Goal: Information Seeking & Learning: Learn about a topic

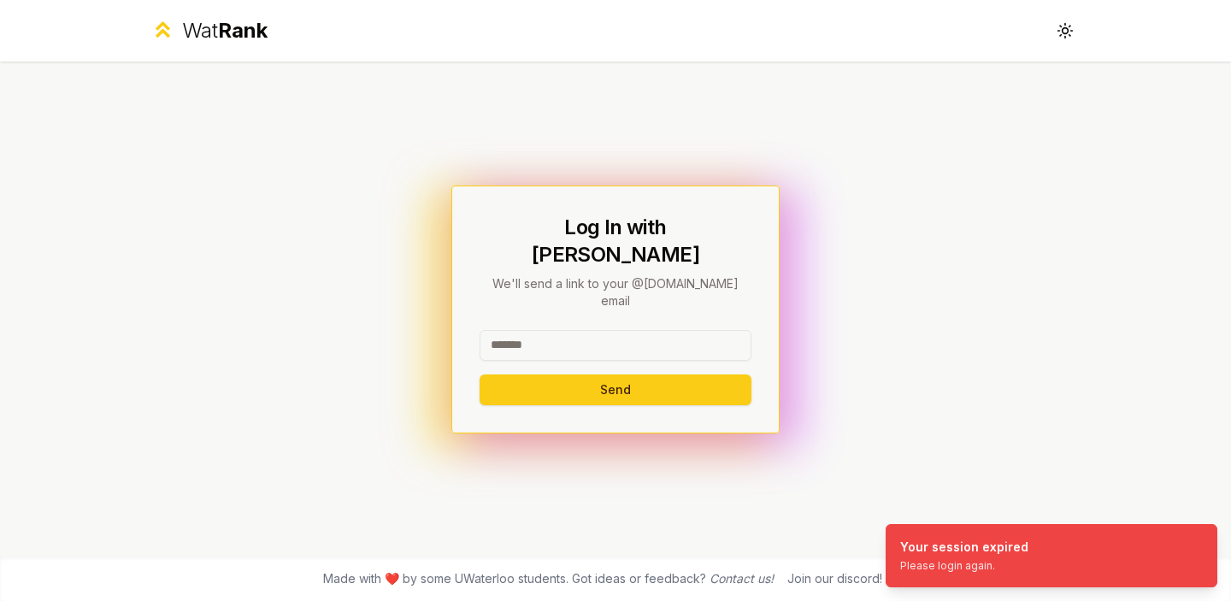
click at [596, 330] on input at bounding box center [616, 345] width 272 height 31
type input "*****"
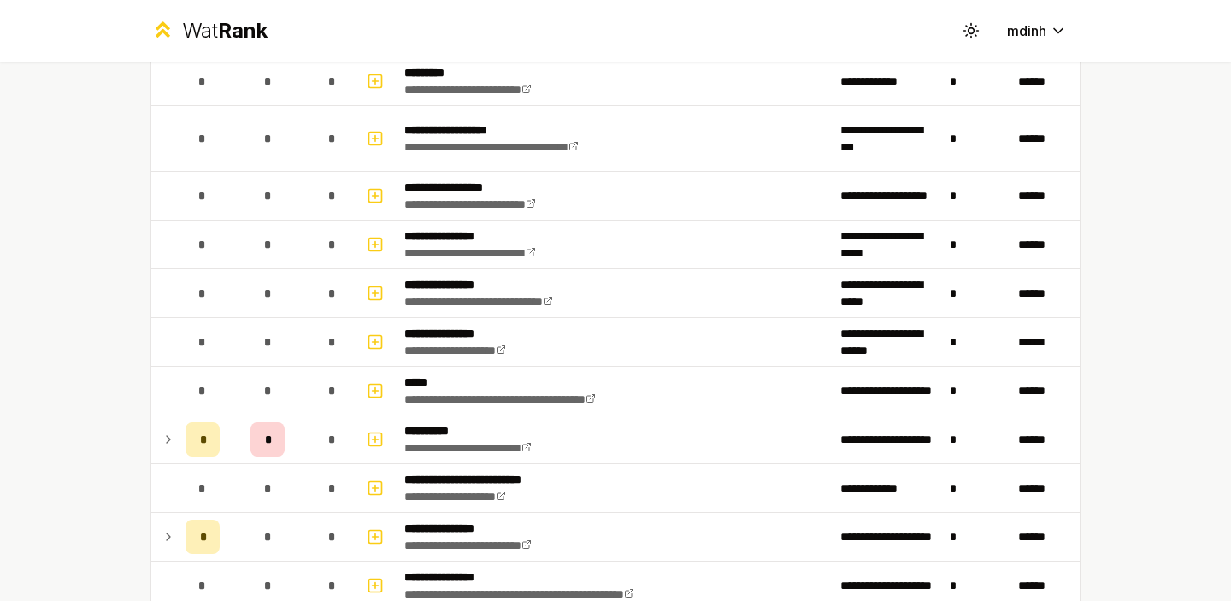
scroll to position [258, 0]
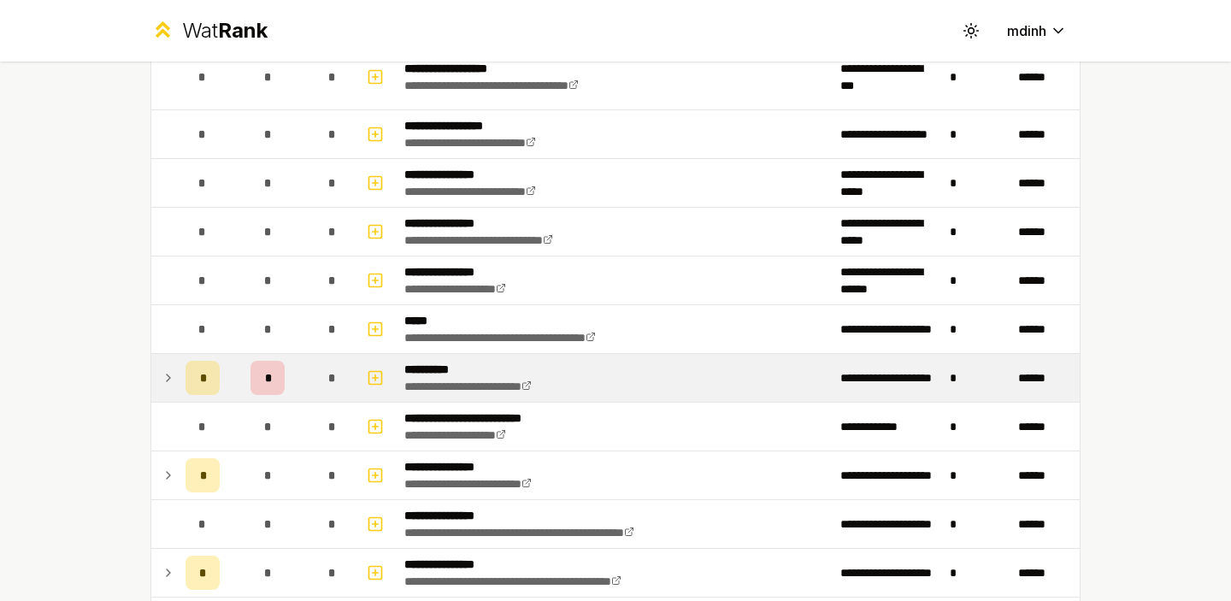
click at [154, 384] on td at bounding box center [164, 378] width 27 height 48
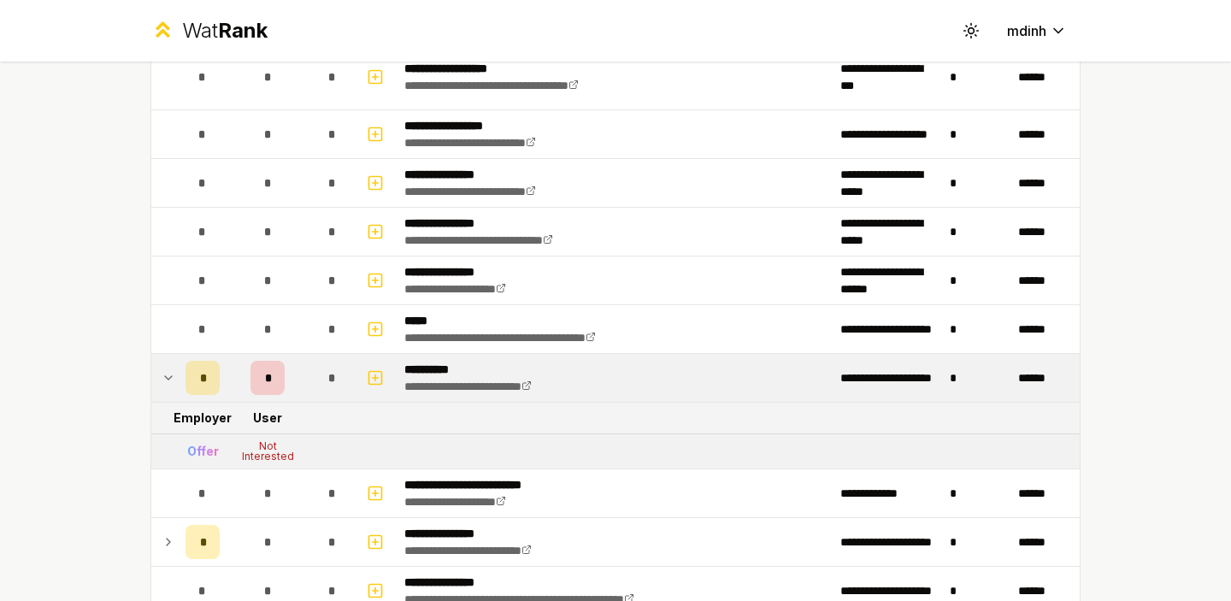
click at [269, 456] on div "Not Interested" at bounding box center [267, 451] width 68 height 21
click at [207, 454] on div "Offer" at bounding box center [203, 451] width 32 height 17
click at [239, 437] on td "Not Interested" at bounding box center [268, 451] width 82 height 34
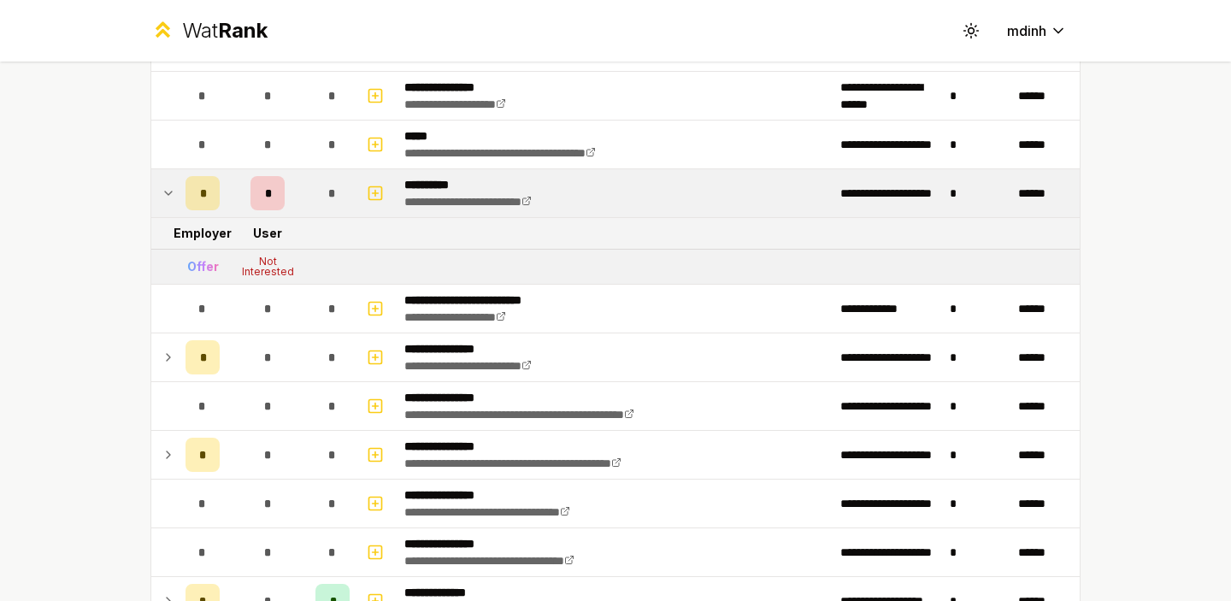
scroll to position [464, 0]
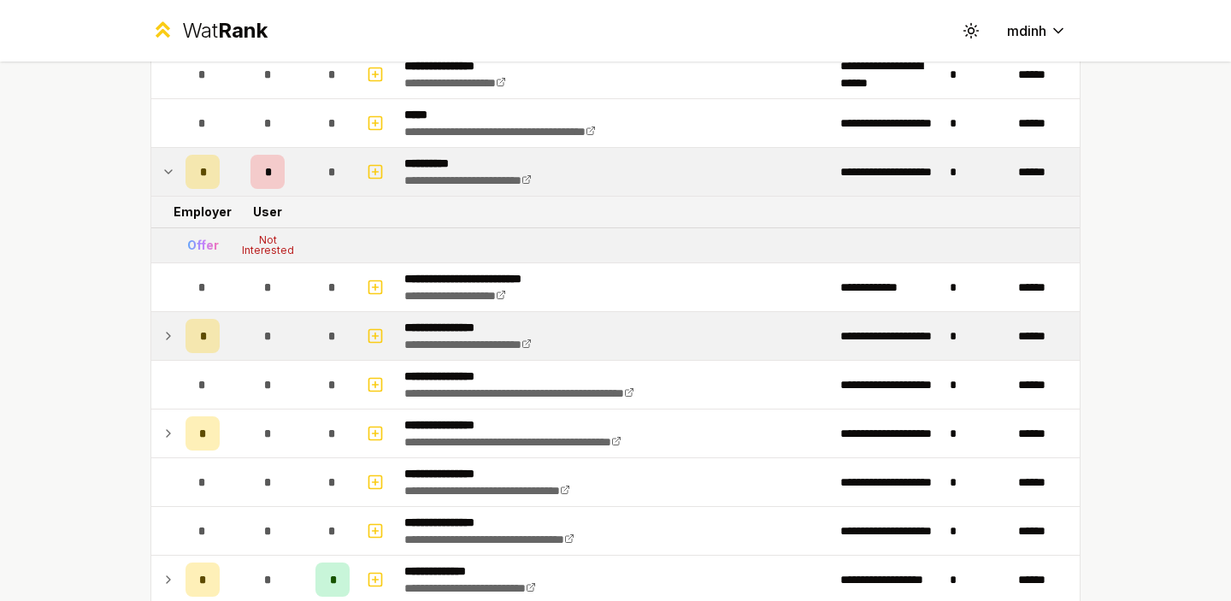
click at [174, 337] on icon at bounding box center [169, 336] width 14 height 21
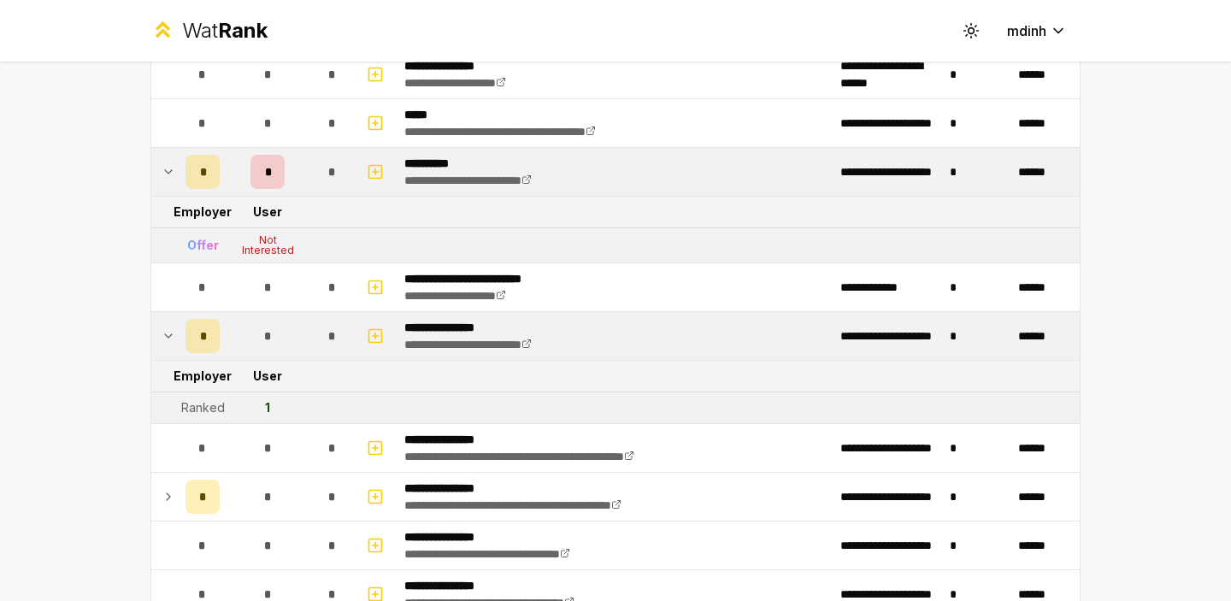
click at [174, 337] on icon at bounding box center [169, 336] width 14 height 21
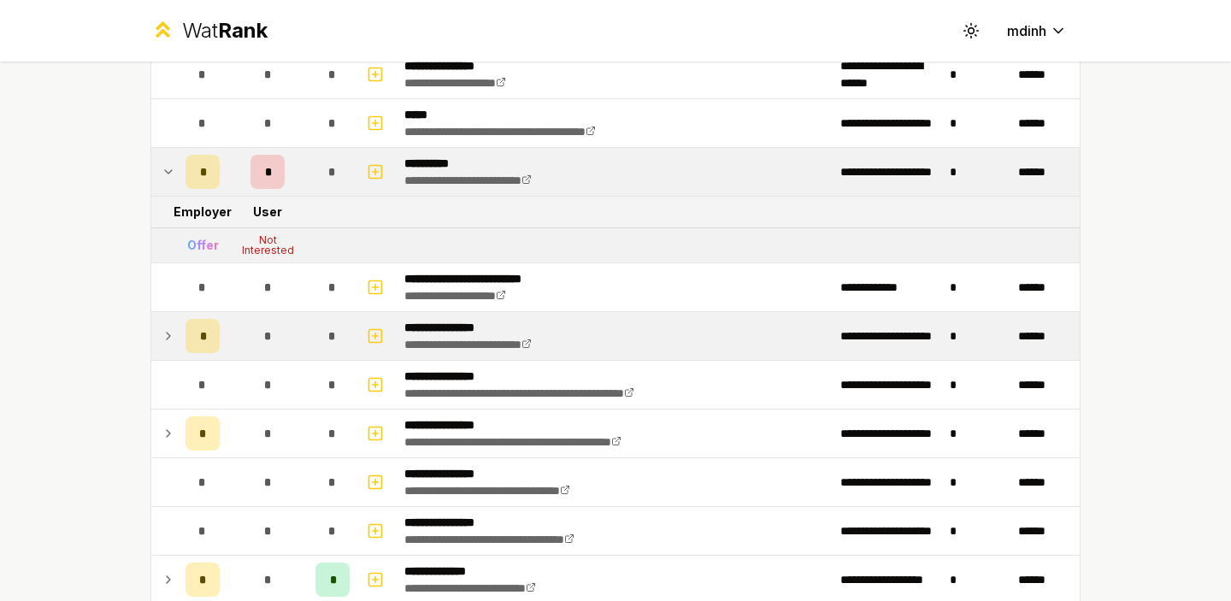
click at [174, 337] on icon at bounding box center [169, 336] width 14 height 21
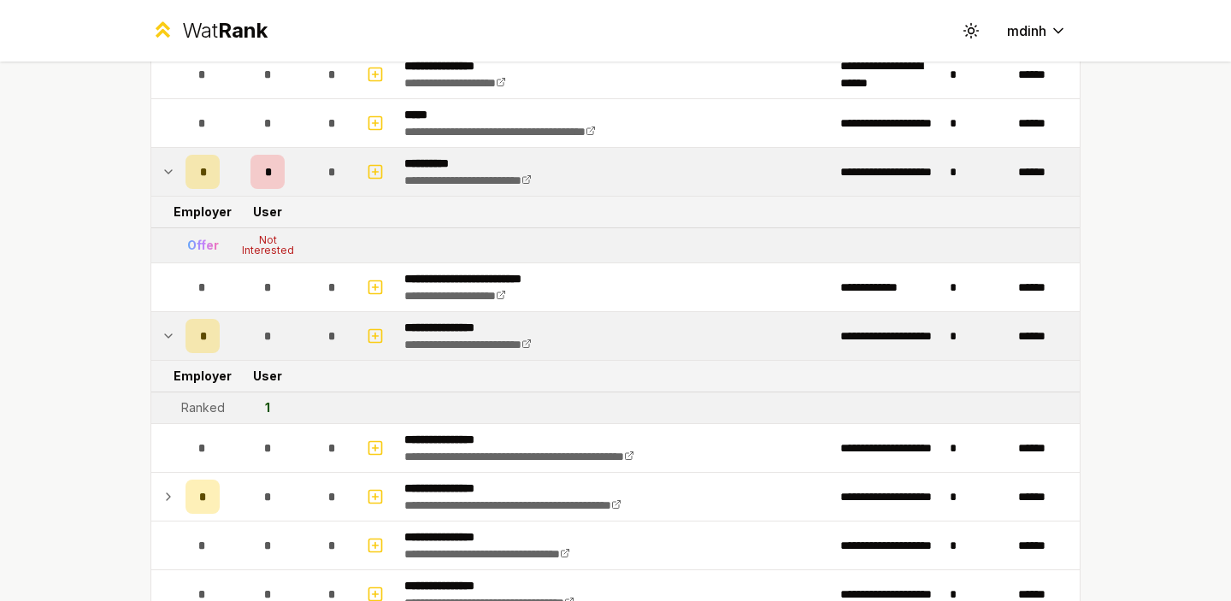
click at [174, 337] on icon at bounding box center [169, 336] width 14 height 21
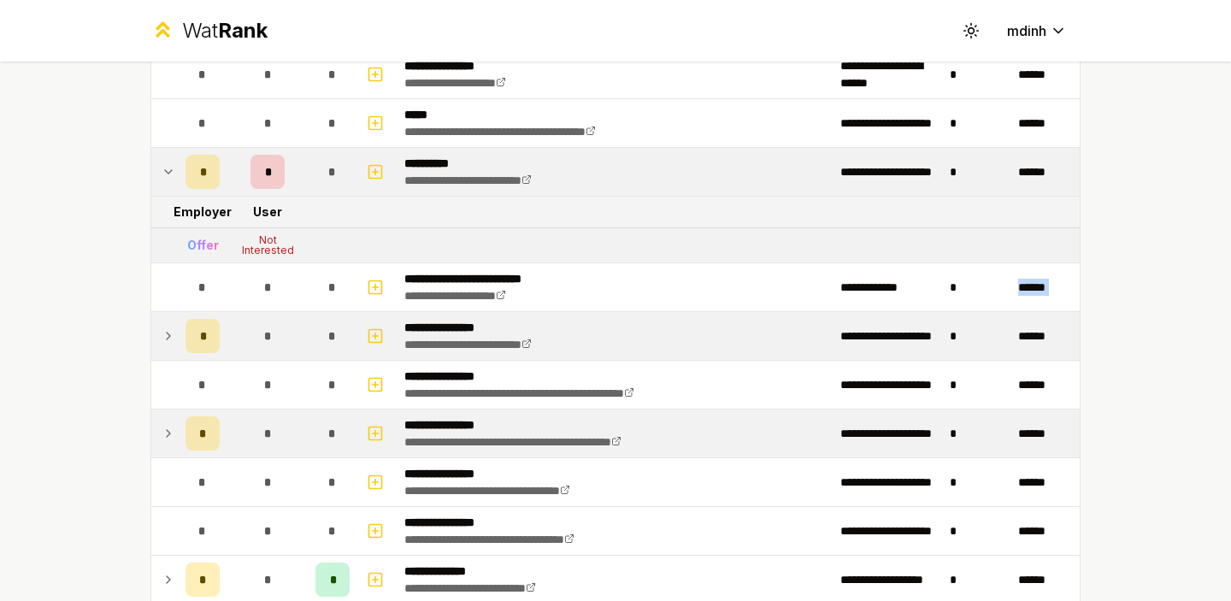
click at [170, 438] on icon at bounding box center [169, 433] width 14 height 21
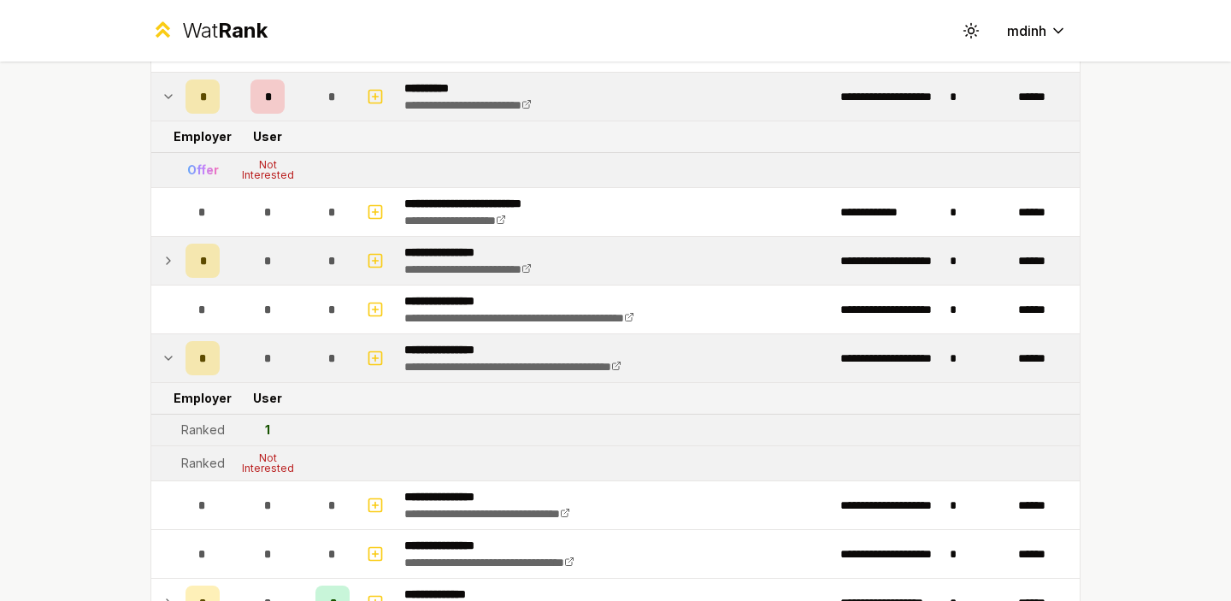
scroll to position [545, 0]
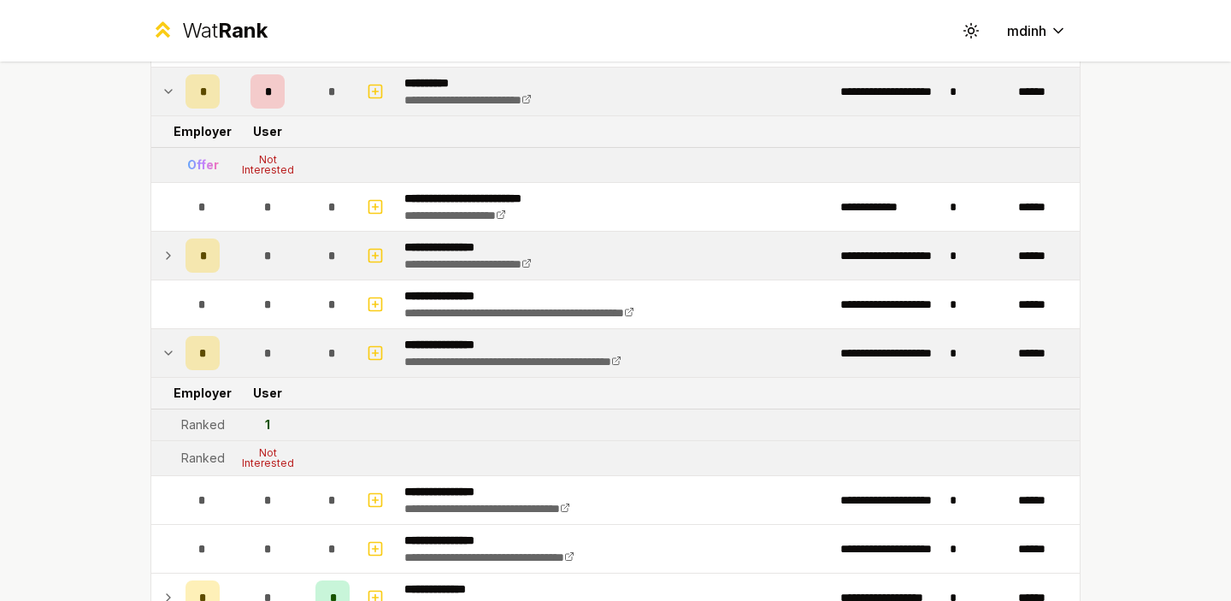
click at [172, 351] on icon at bounding box center [168, 352] width 7 height 3
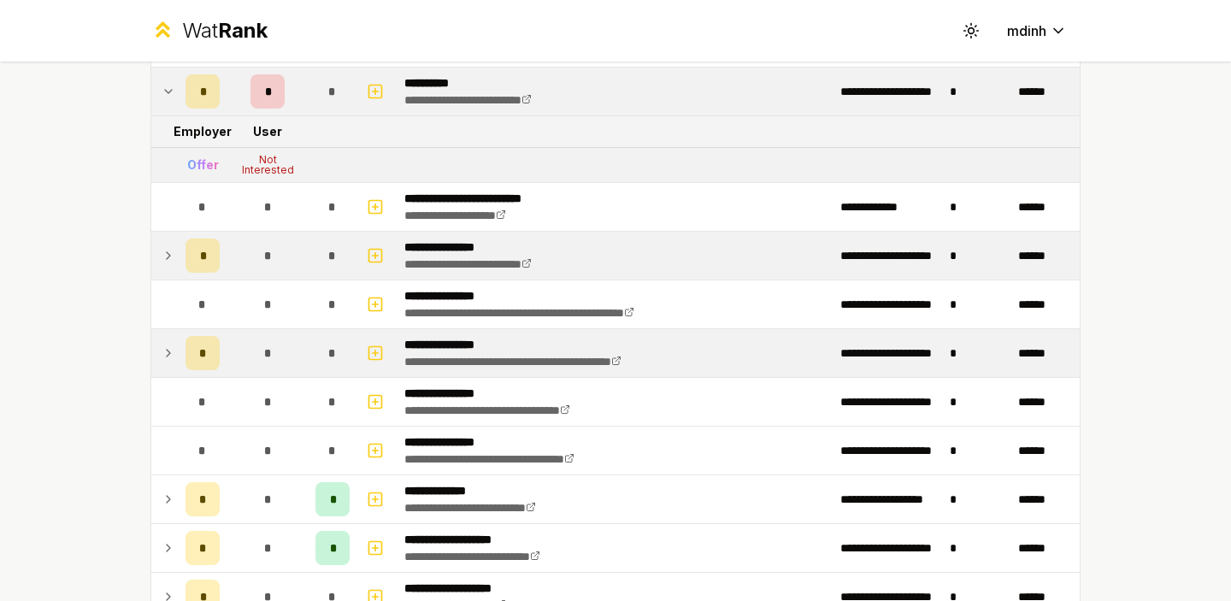
click at [171, 350] on icon at bounding box center [169, 353] width 14 height 21
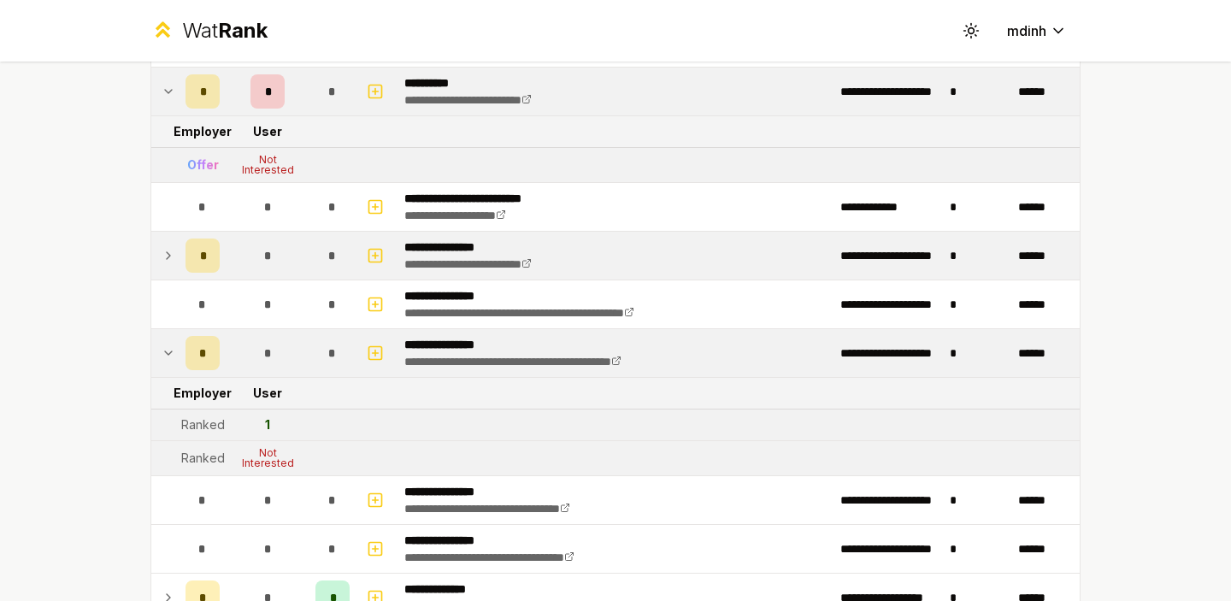
click at [171, 350] on icon at bounding box center [169, 353] width 14 height 21
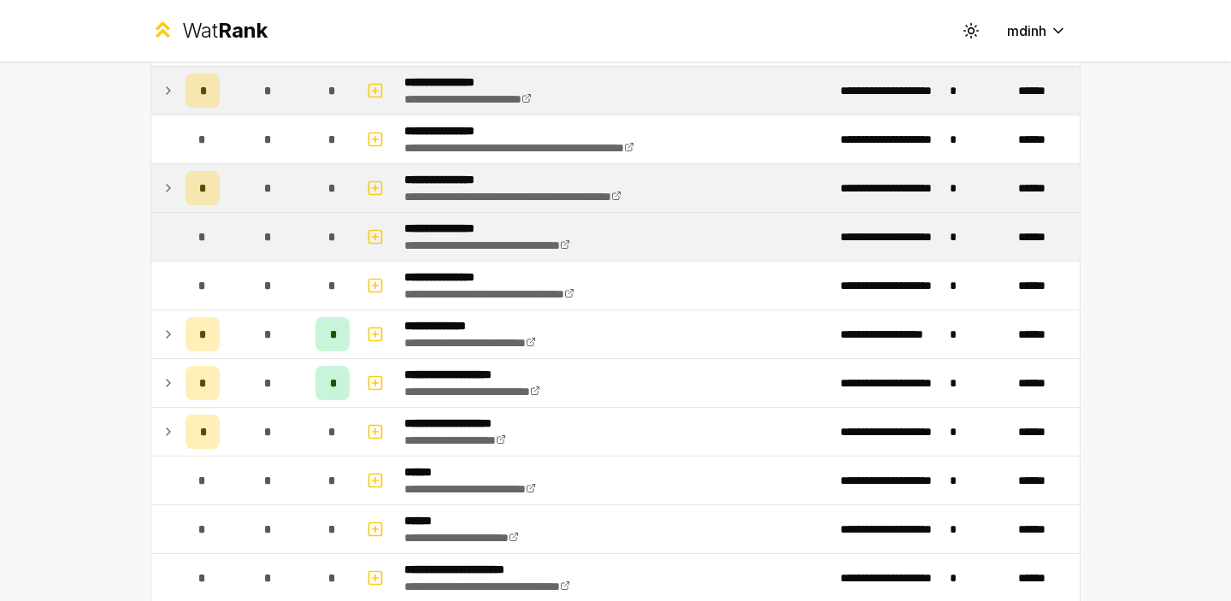
scroll to position [712, 0]
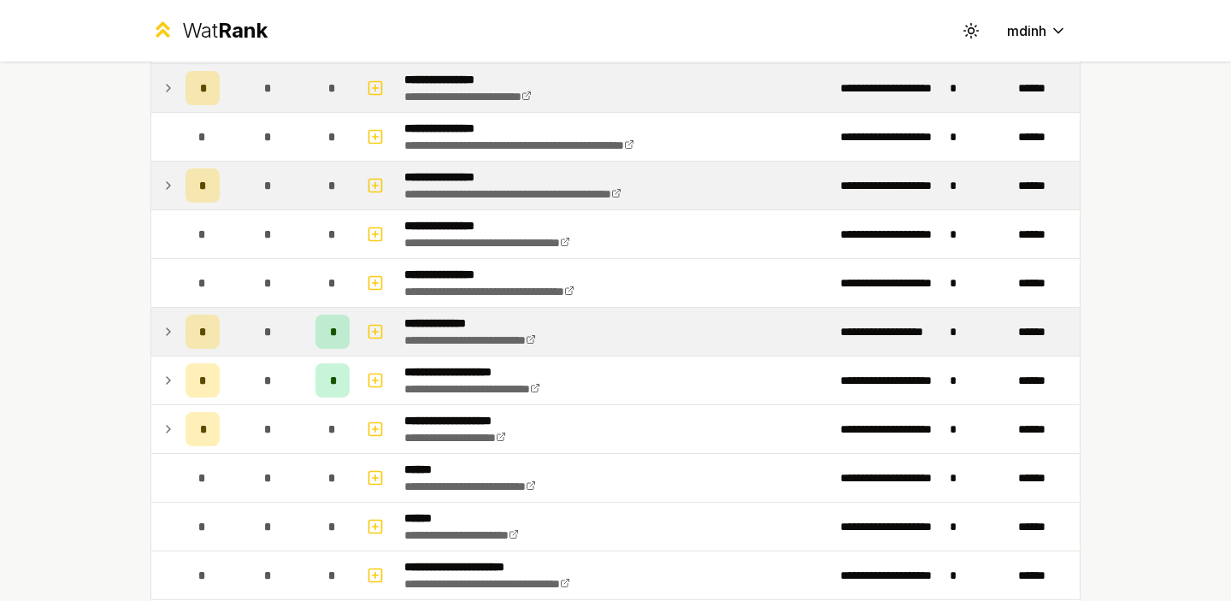
click at [170, 333] on icon at bounding box center [169, 331] width 14 height 21
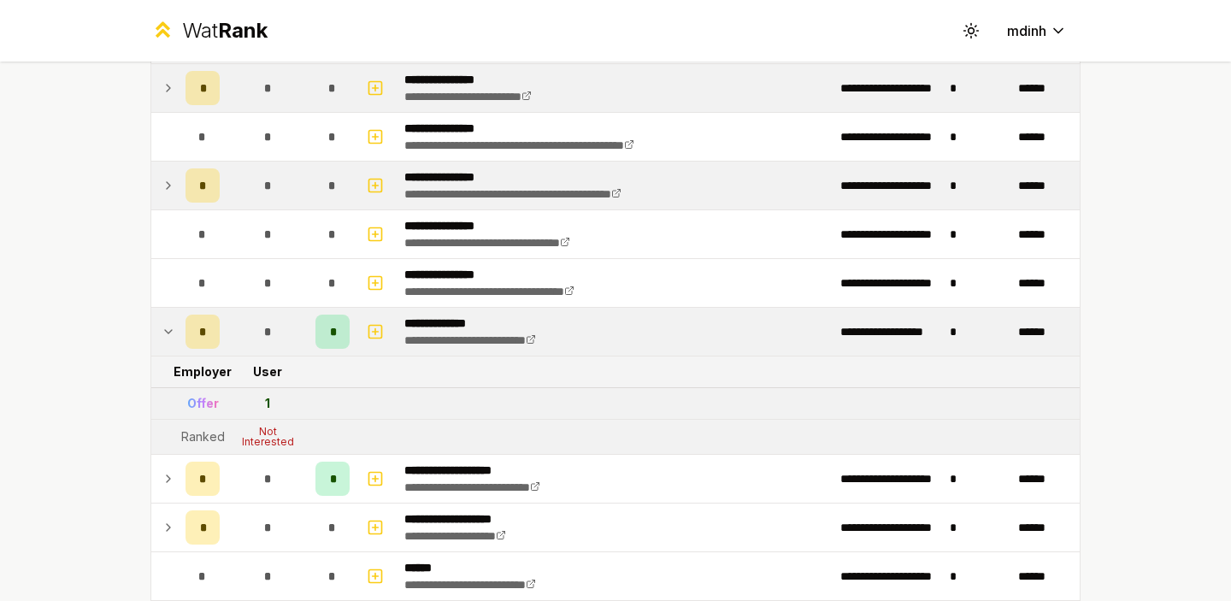
click at [170, 333] on icon at bounding box center [169, 331] width 14 height 21
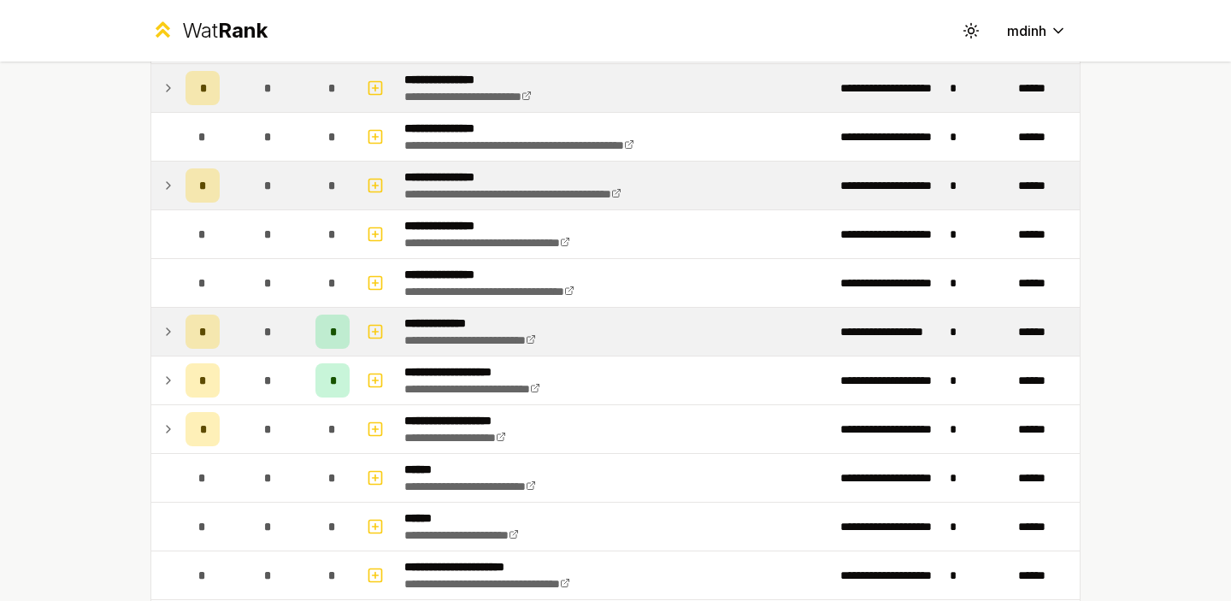
click at [170, 333] on icon at bounding box center [169, 331] width 14 height 21
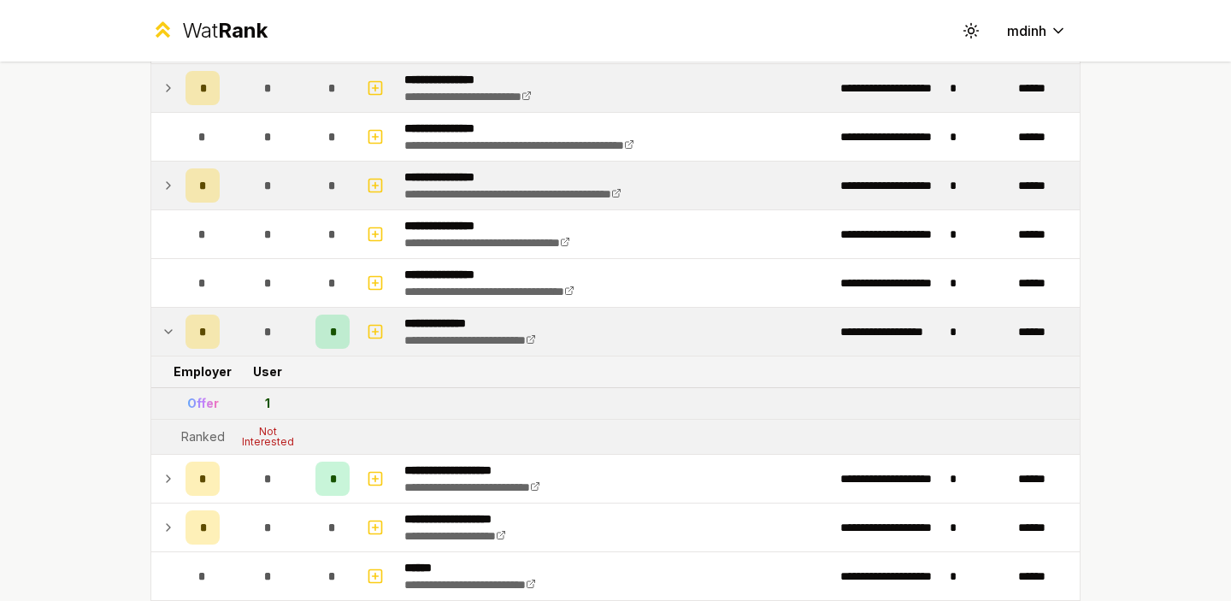
click at [170, 333] on icon at bounding box center [169, 331] width 14 height 21
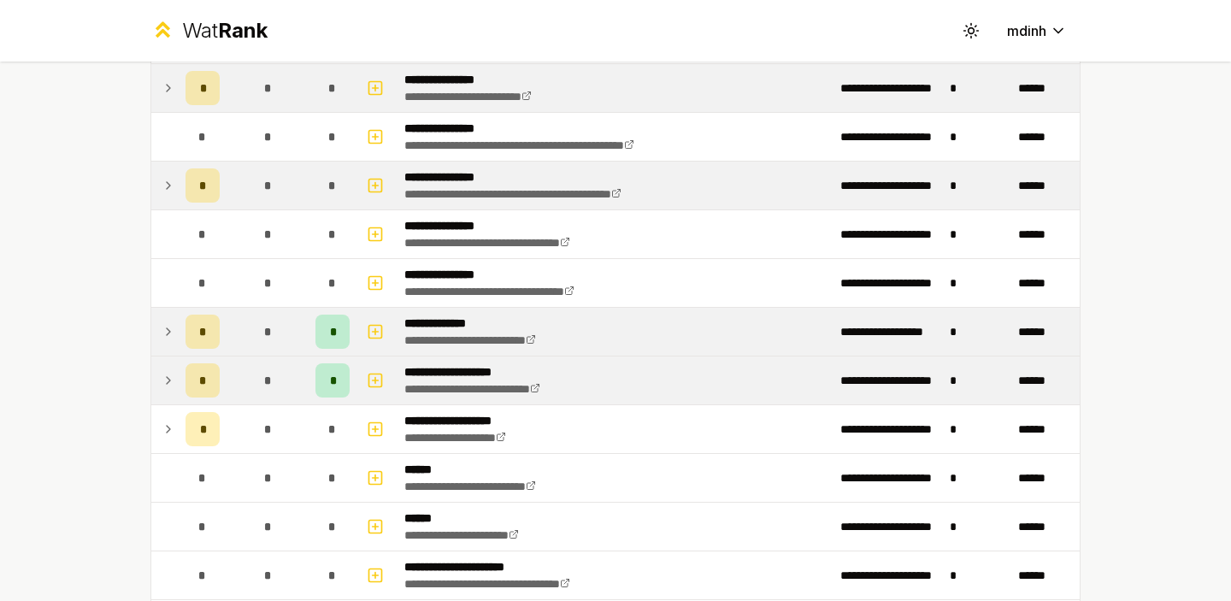
click at [167, 383] on icon at bounding box center [168, 380] width 3 height 7
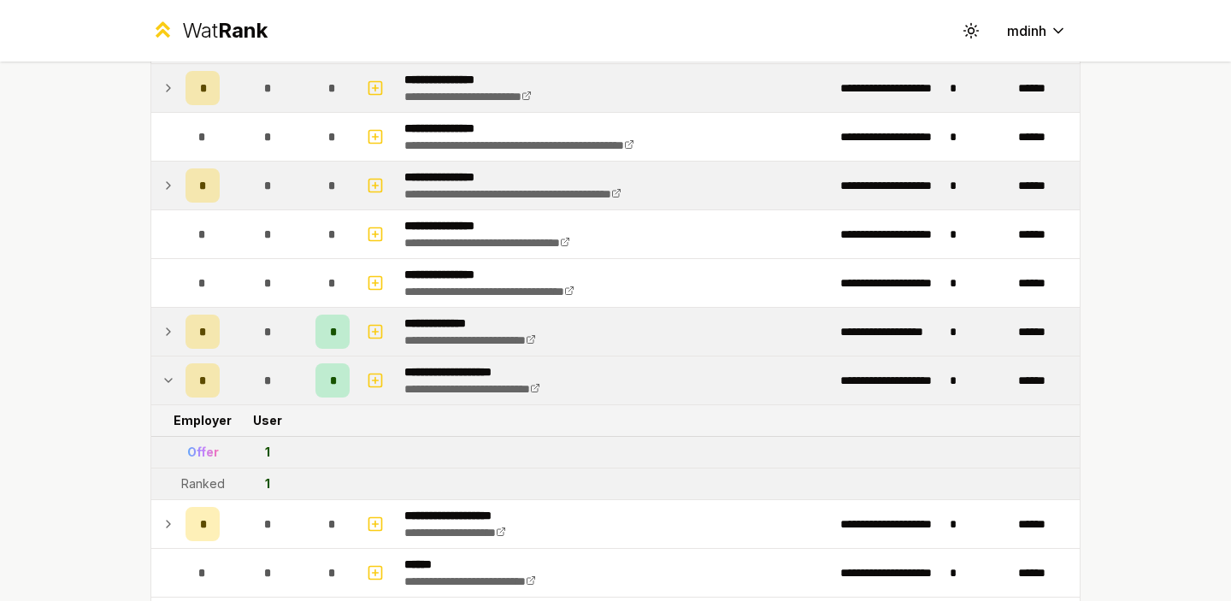
click at [166, 383] on icon at bounding box center [169, 380] width 14 height 21
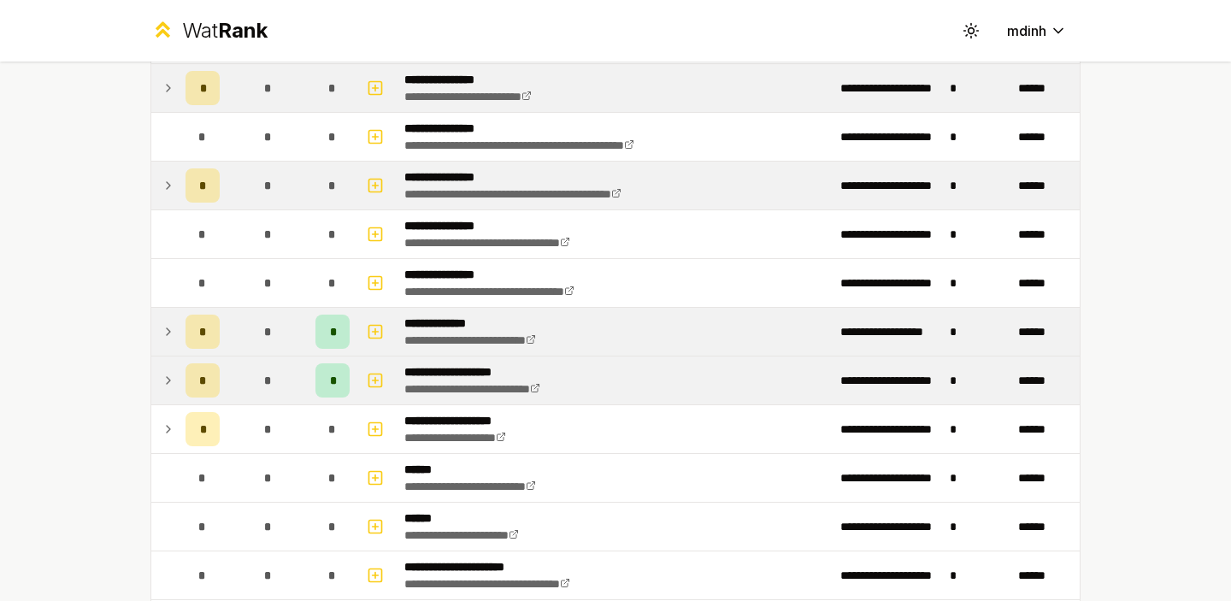
click at [167, 383] on icon at bounding box center [168, 380] width 3 height 7
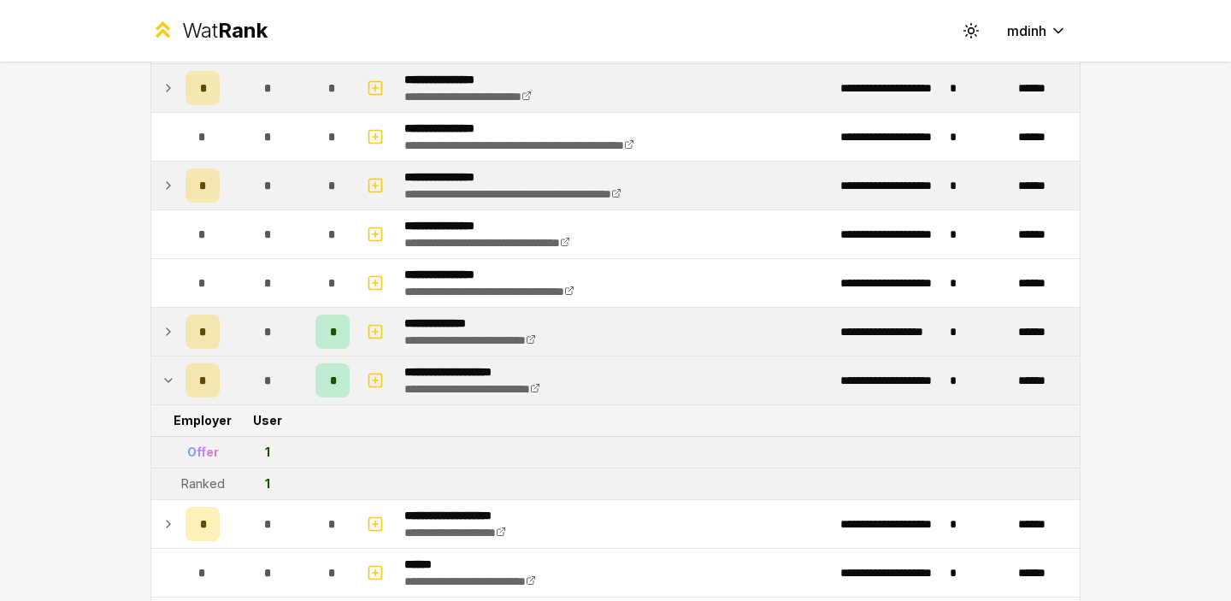
click at [166, 383] on icon at bounding box center [169, 380] width 14 height 21
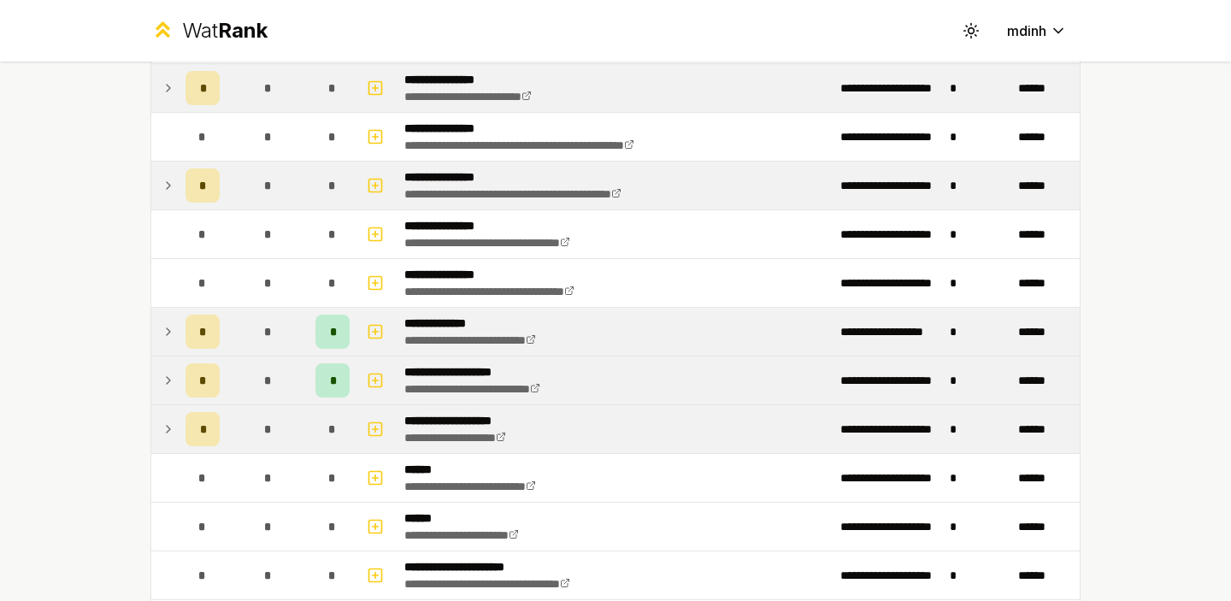
click at [164, 421] on icon at bounding box center [169, 429] width 14 height 21
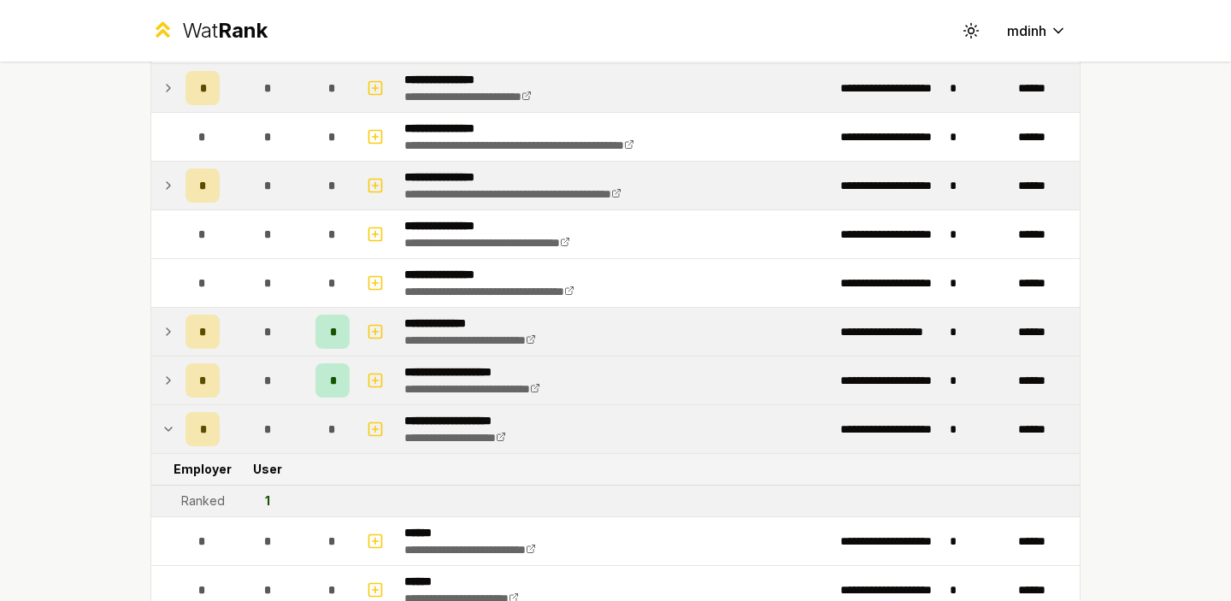
click at [164, 421] on icon at bounding box center [169, 429] width 14 height 21
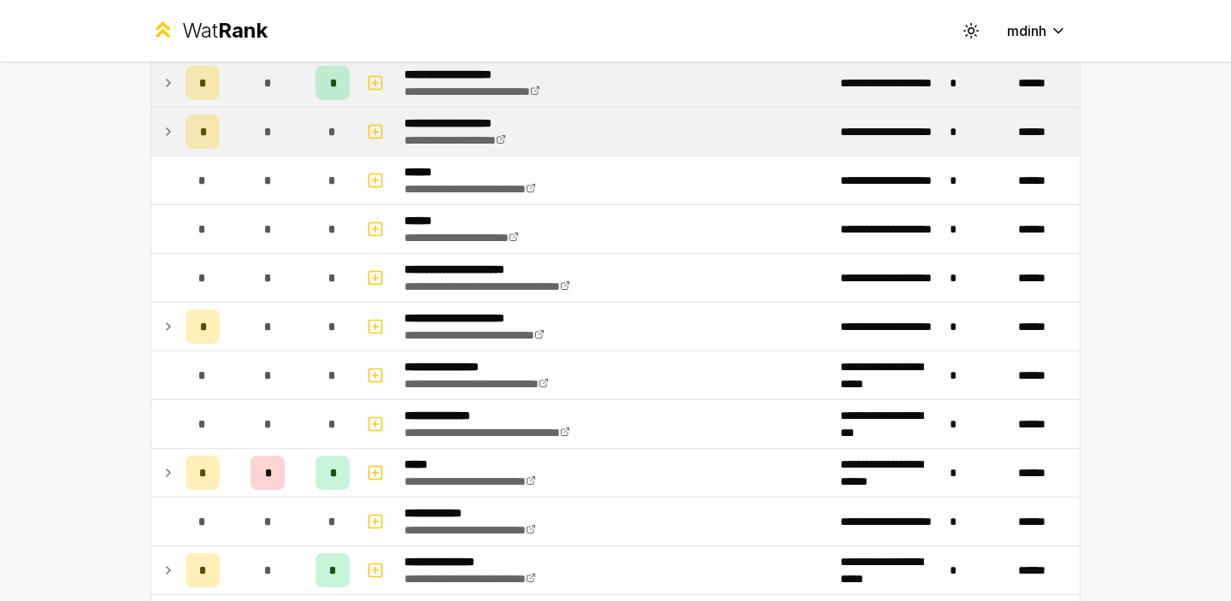
scroll to position [1031, 0]
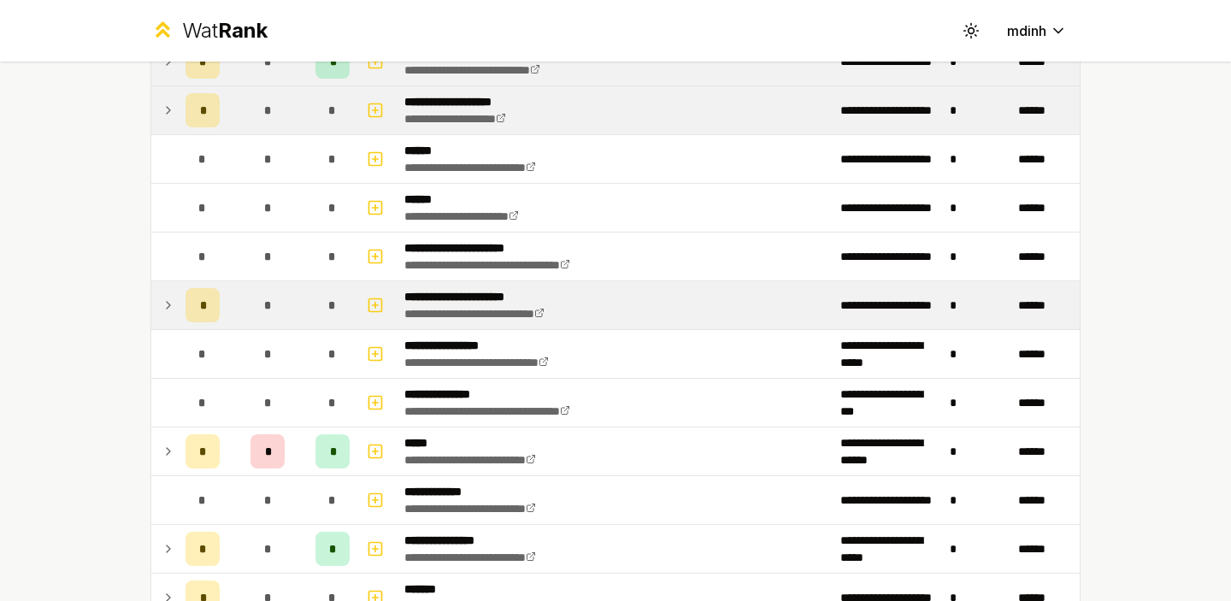
click at [167, 308] on icon at bounding box center [168, 305] width 3 height 7
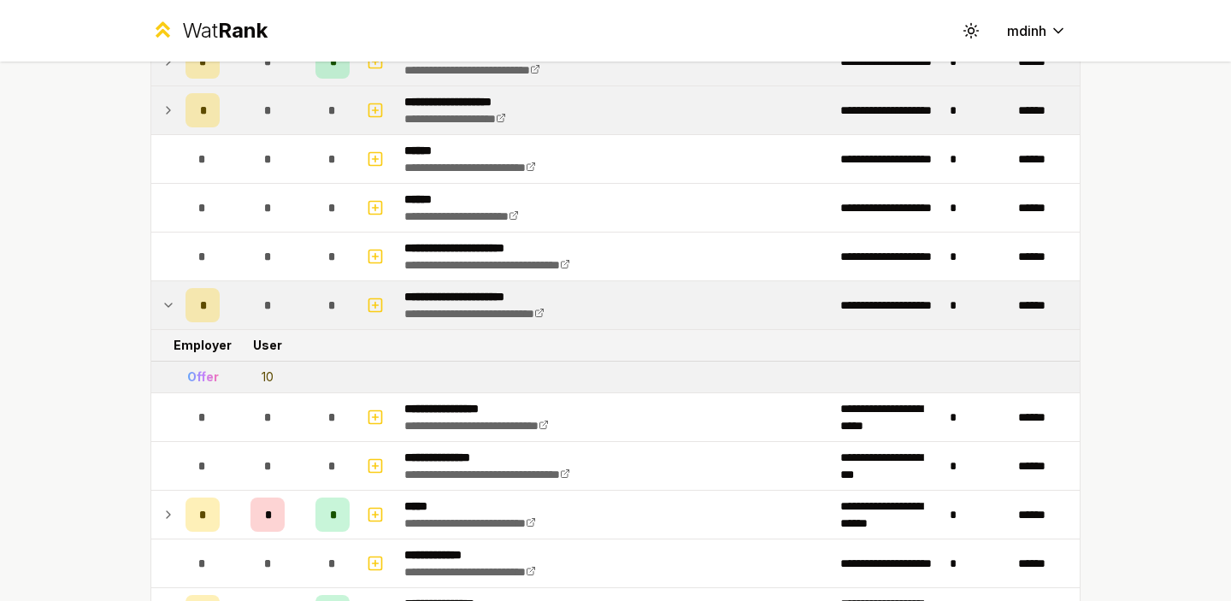
click at [167, 308] on icon at bounding box center [169, 305] width 14 height 21
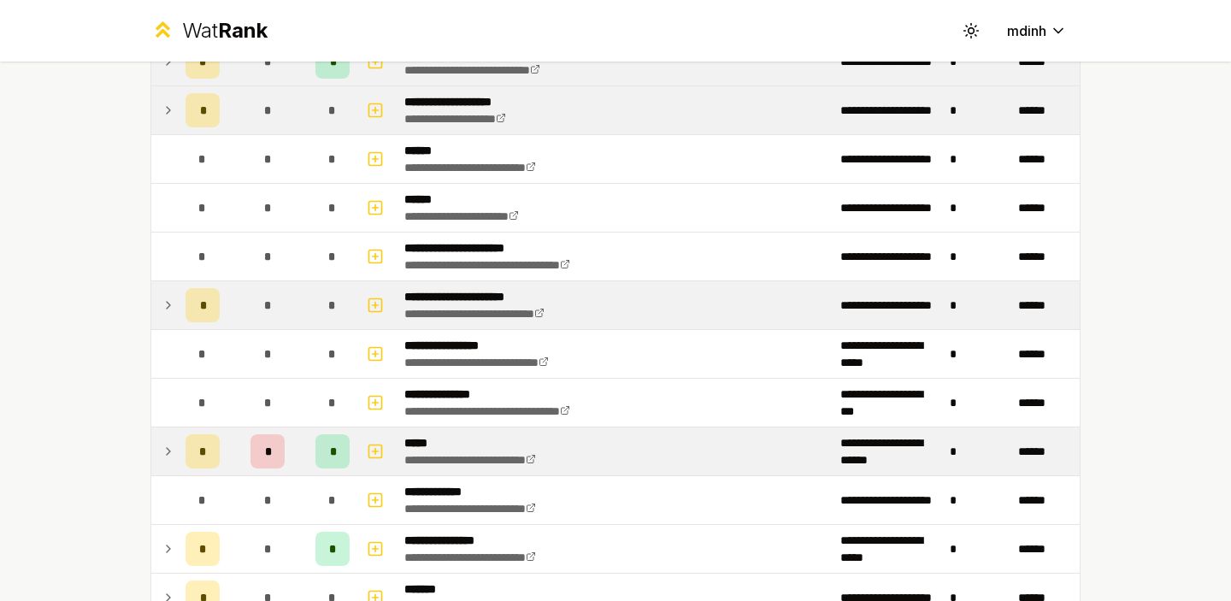
click at [171, 445] on icon at bounding box center [169, 451] width 14 height 21
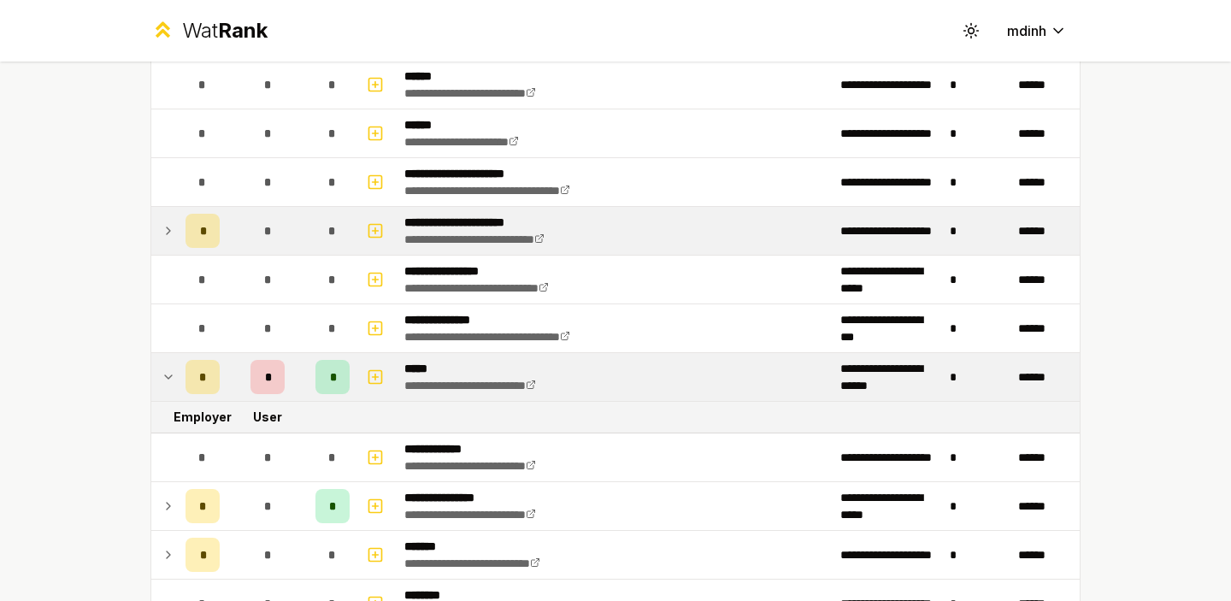
scroll to position [1111, 0]
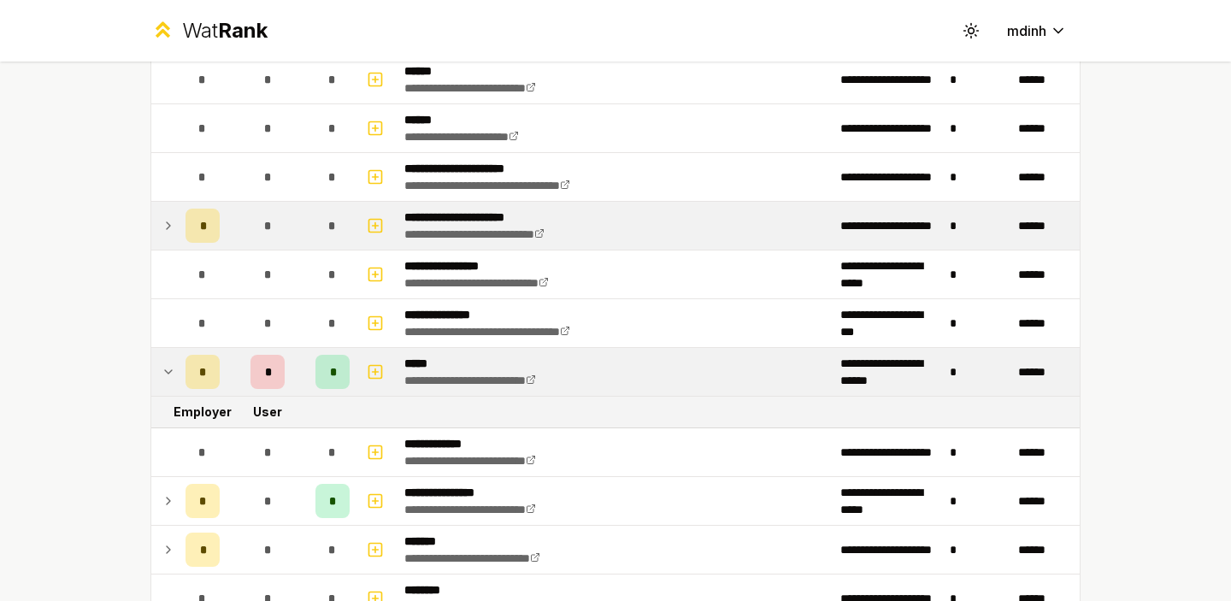
click at [166, 372] on icon at bounding box center [169, 372] width 14 height 21
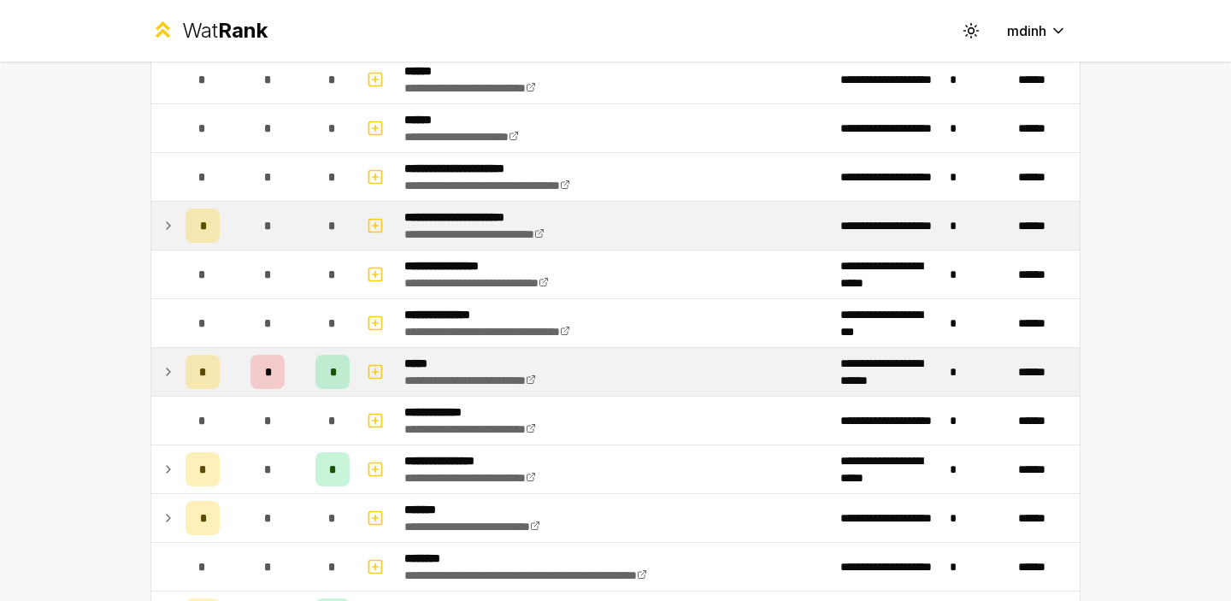
click at [166, 372] on icon at bounding box center [169, 372] width 14 height 21
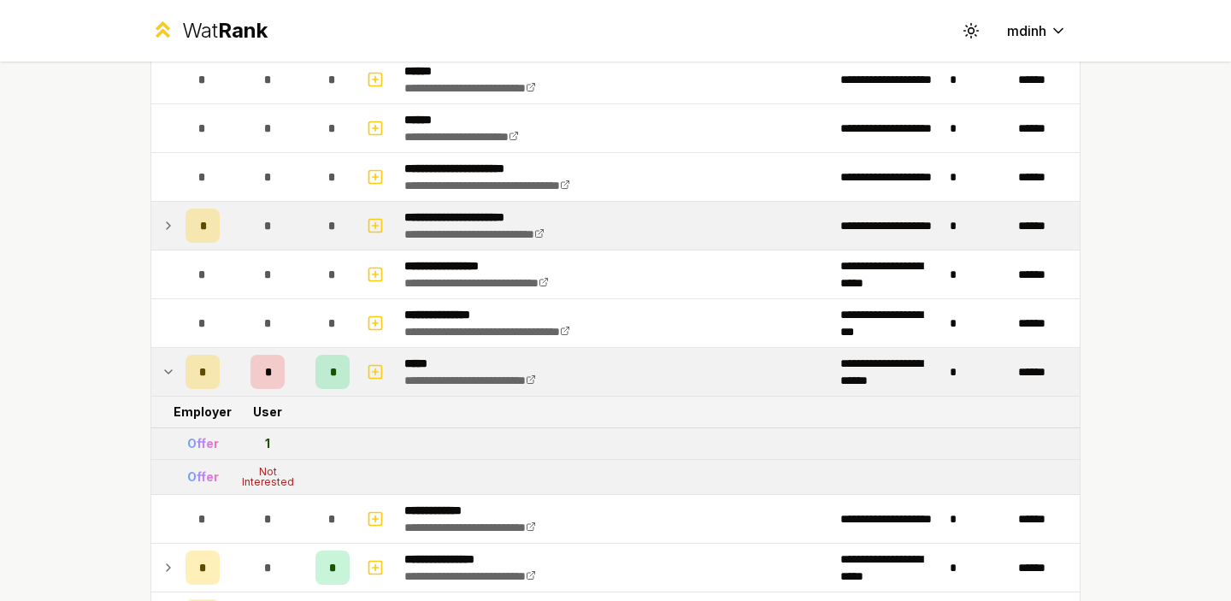
click at [166, 372] on icon at bounding box center [169, 372] width 14 height 21
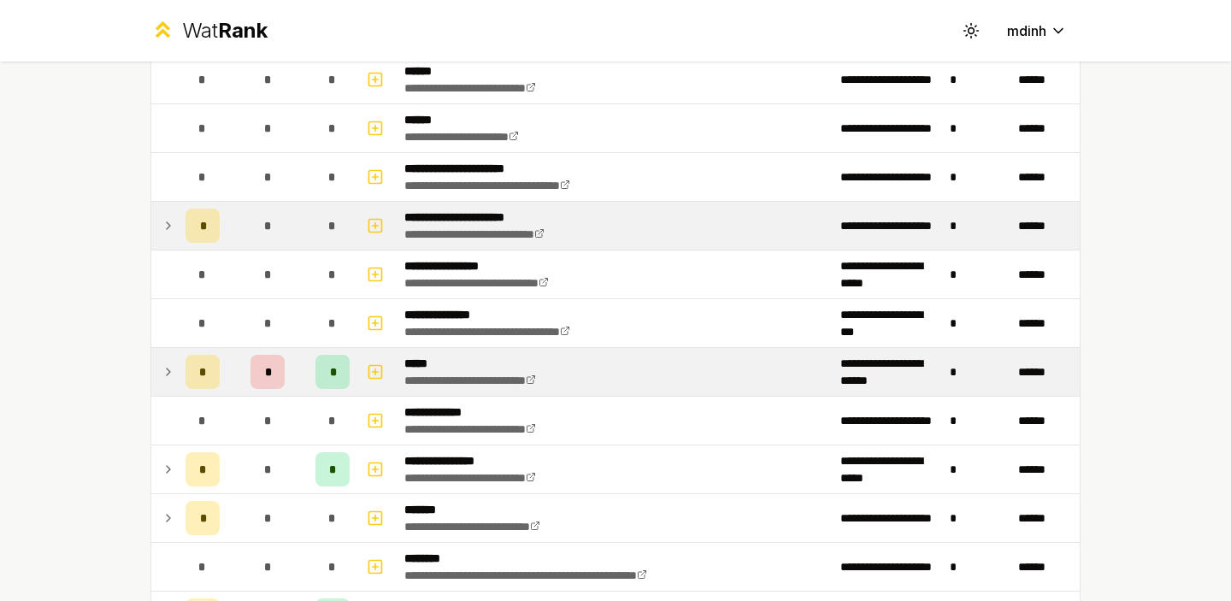
click at [168, 228] on icon at bounding box center [168, 225] width 3 height 7
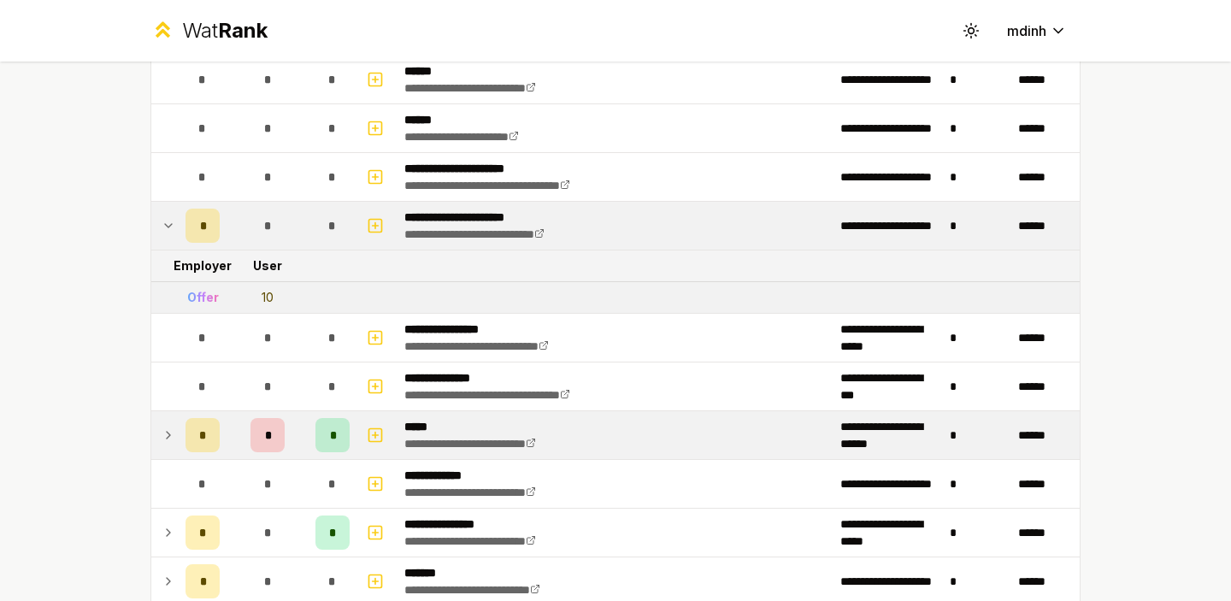
click at [168, 228] on icon at bounding box center [169, 225] width 14 height 21
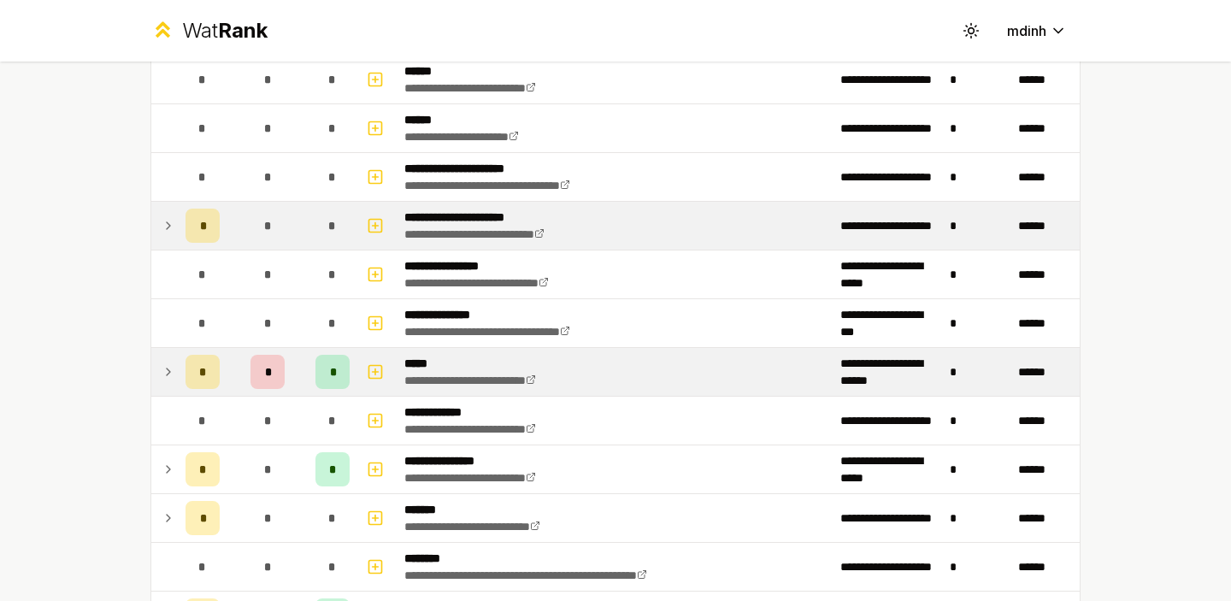
click at [168, 228] on icon at bounding box center [168, 225] width 3 height 7
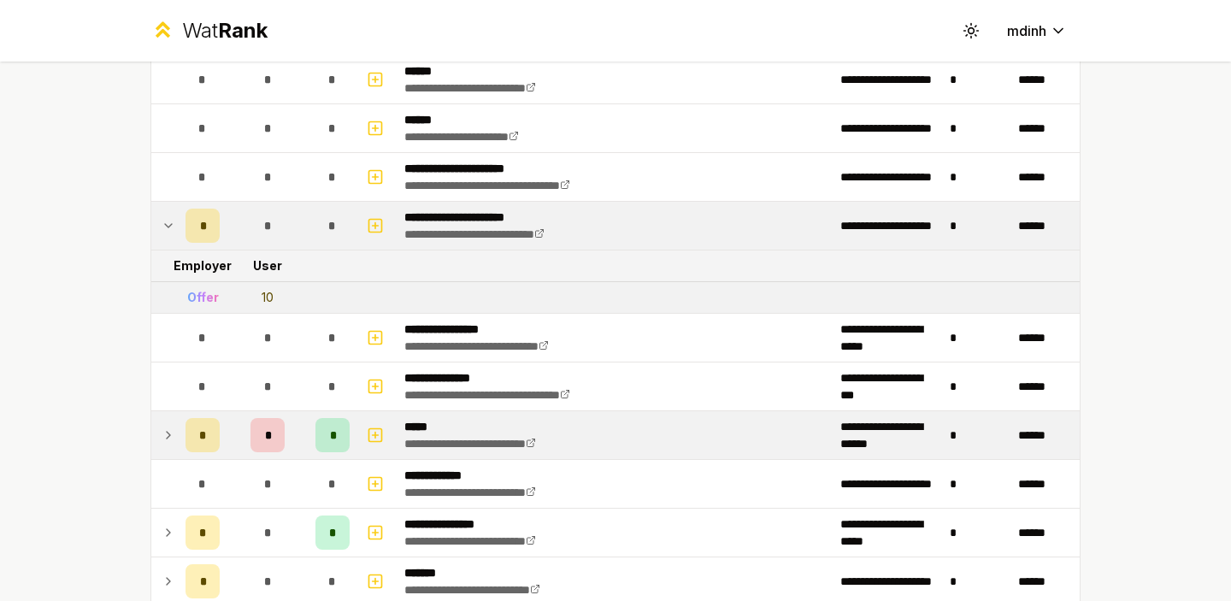
click at [168, 228] on icon at bounding box center [169, 225] width 14 height 21
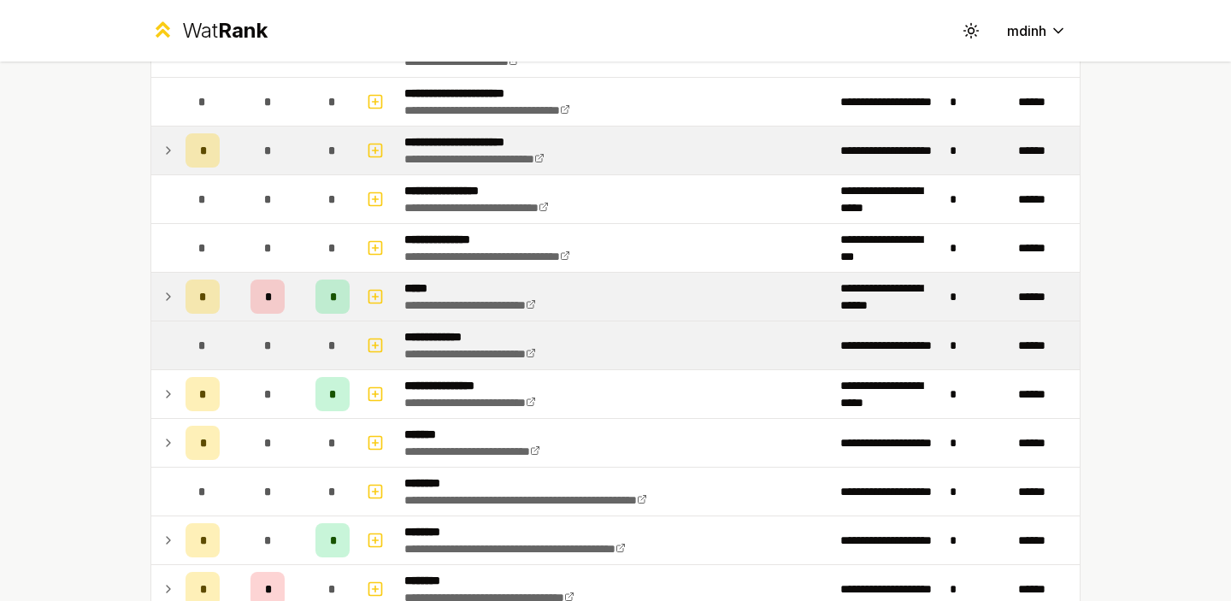
scroll to position [1222, 0]
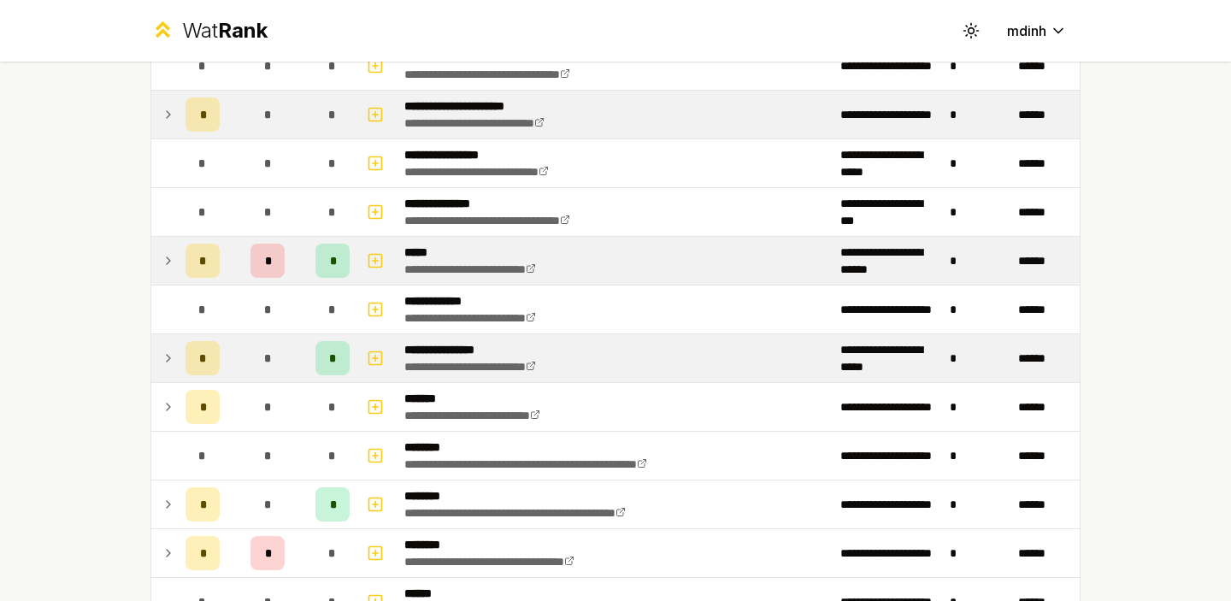
click at [168, 357] on icon at bounding box center [168, 358] width 3 height 7
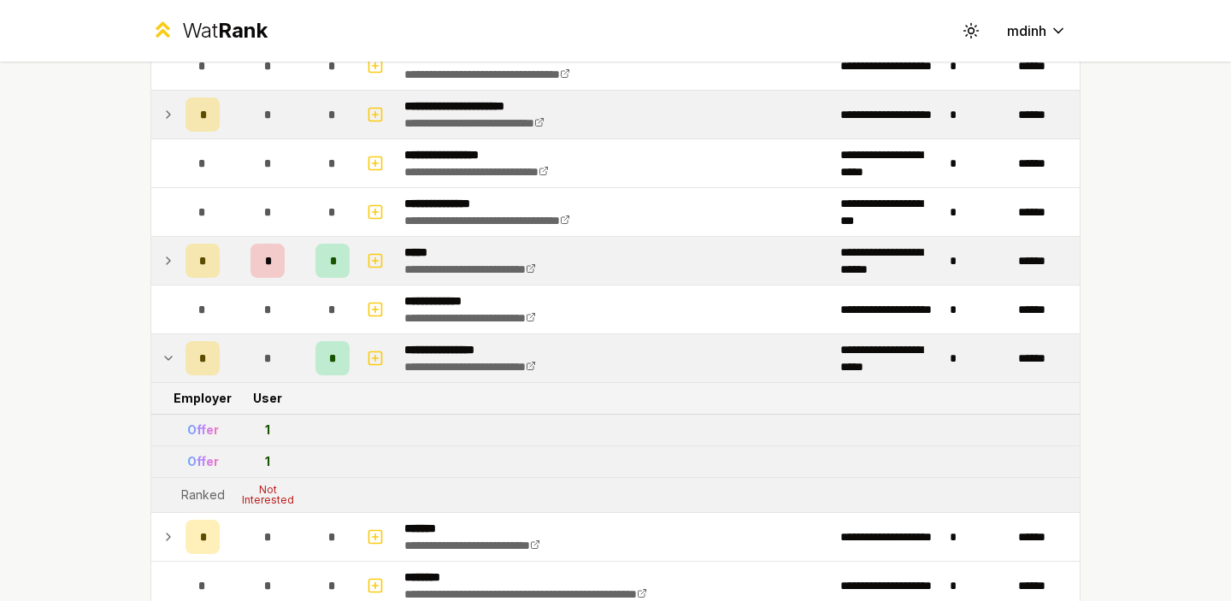
click at [169, 357] on icon at bounding box center [169, 358] width 14 height 21
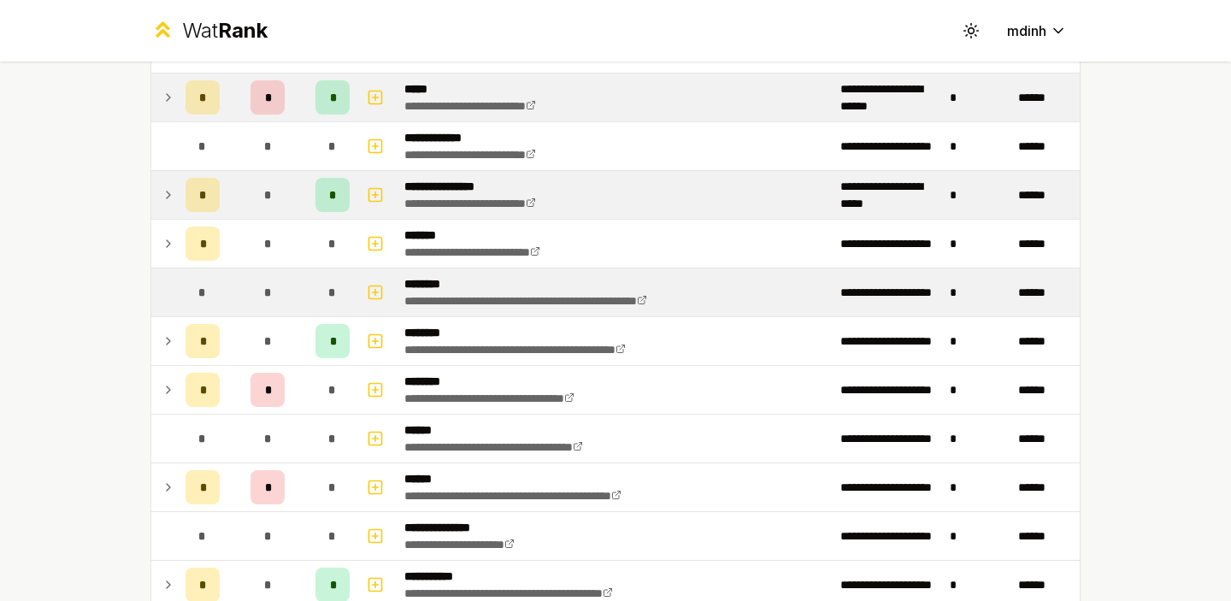
scroll to position [1405, 0]
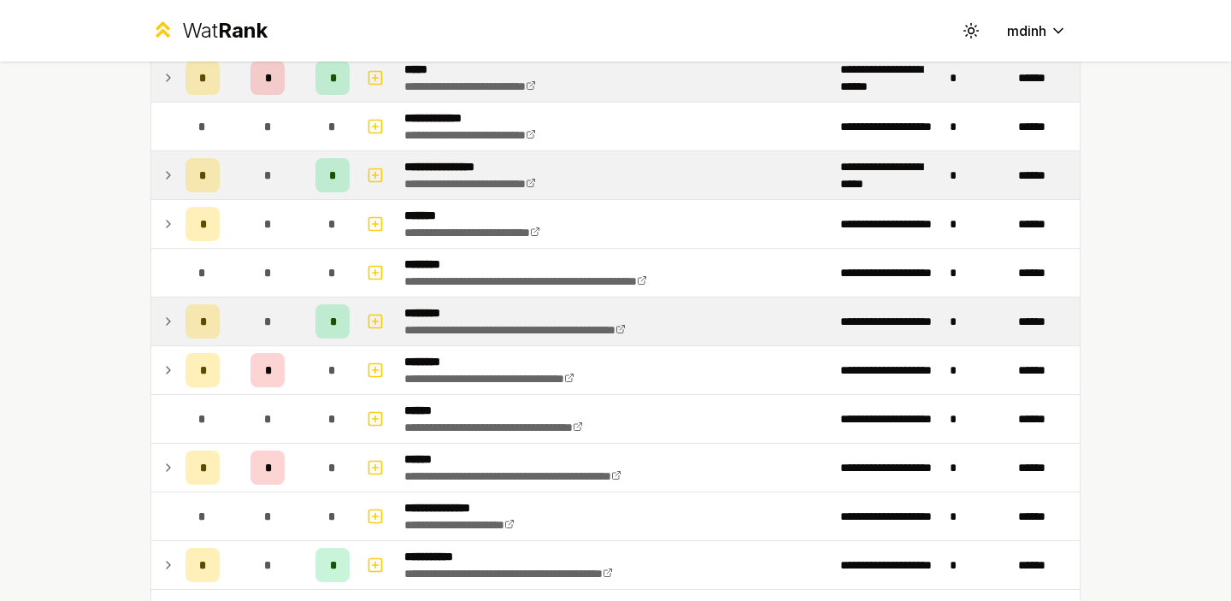
click at [162, 320] on icon at bounding box center [169, 321] width 14 height 21
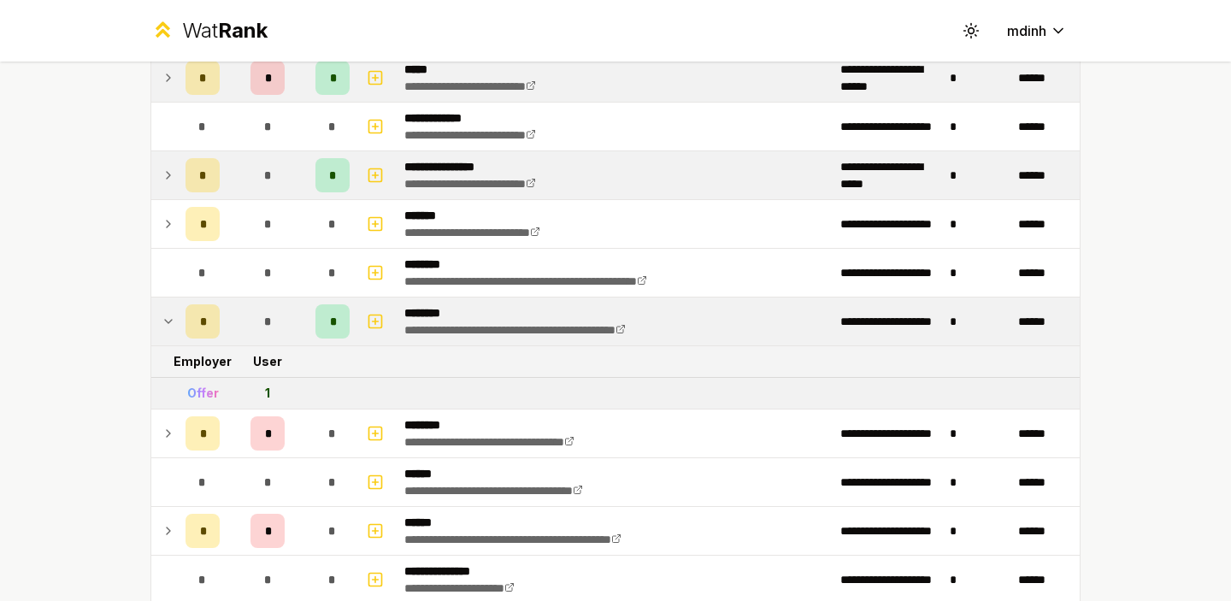
click at [162, 320] on icon at bounding box center [169, 321] width 14 height 21
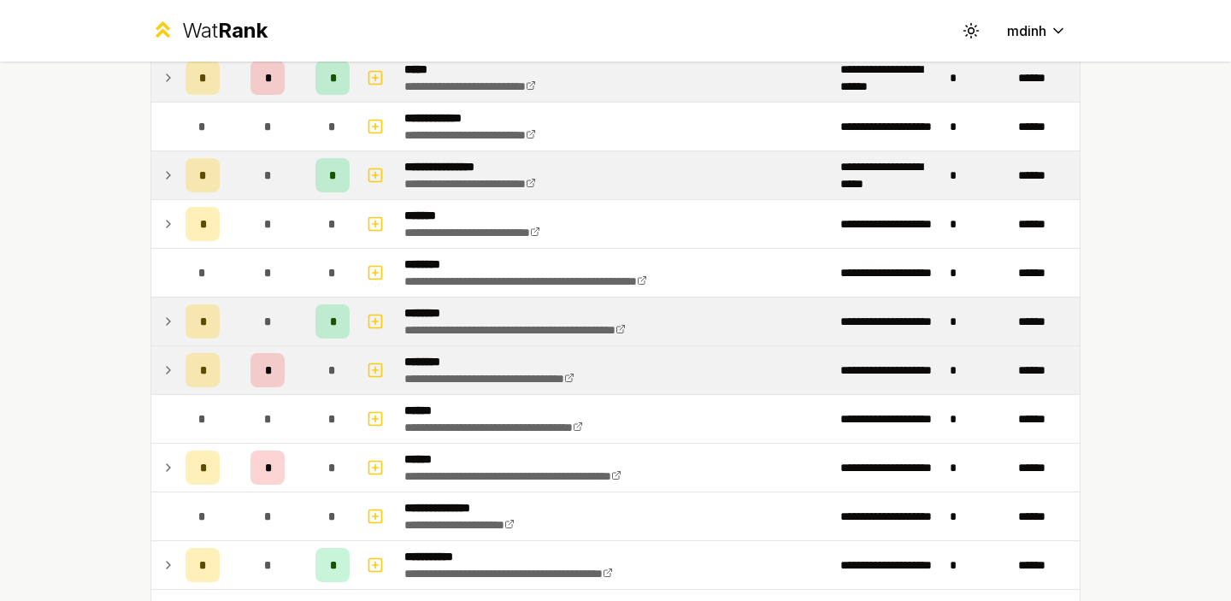
click at [163, 360] on icon at bounding box center [169, 370] width 14 height 21
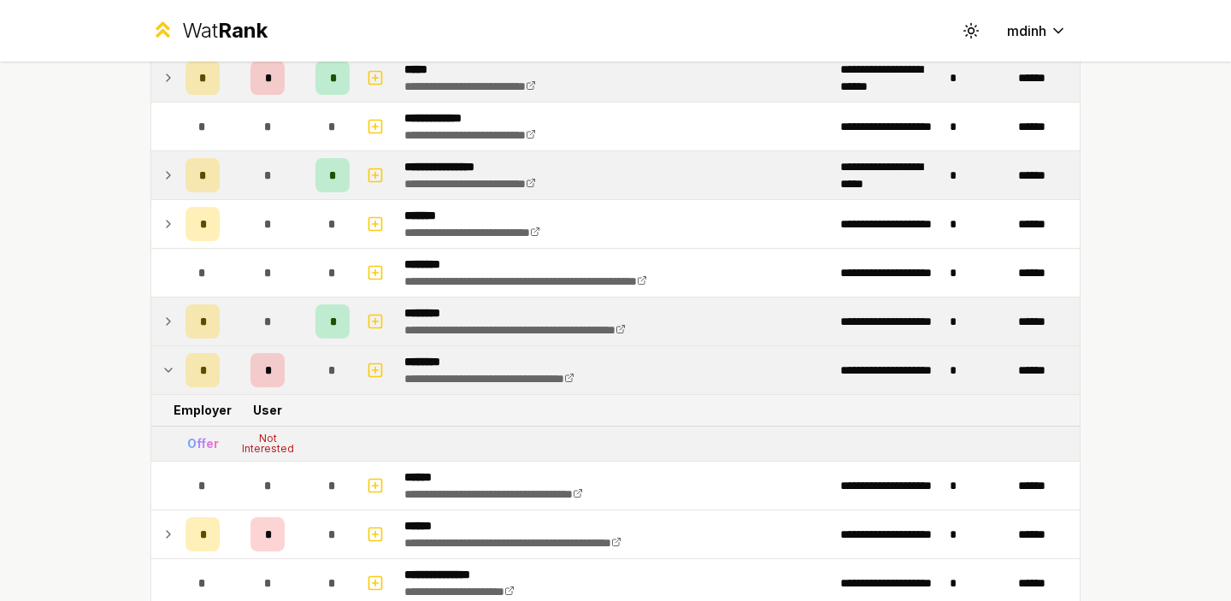
click at [163, 360] on icon at bounding box center [169, 370] width 14 height 21
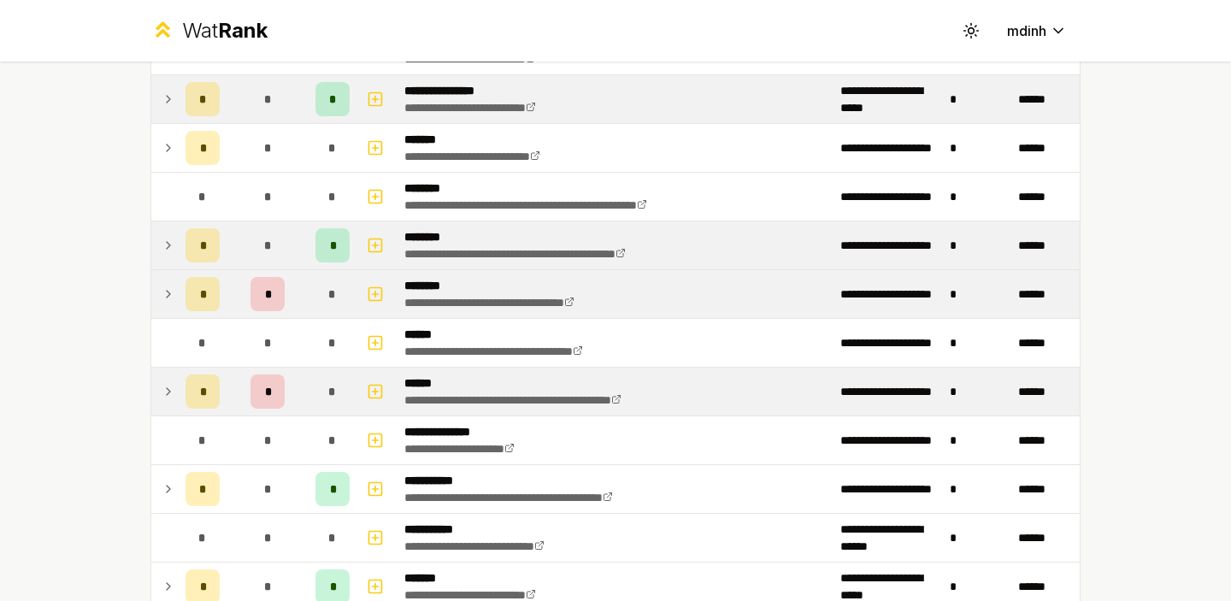
scroll to position [1482, 0]
click at [165, 395] on icon at bounding box center [169, 390] width 14 height 21
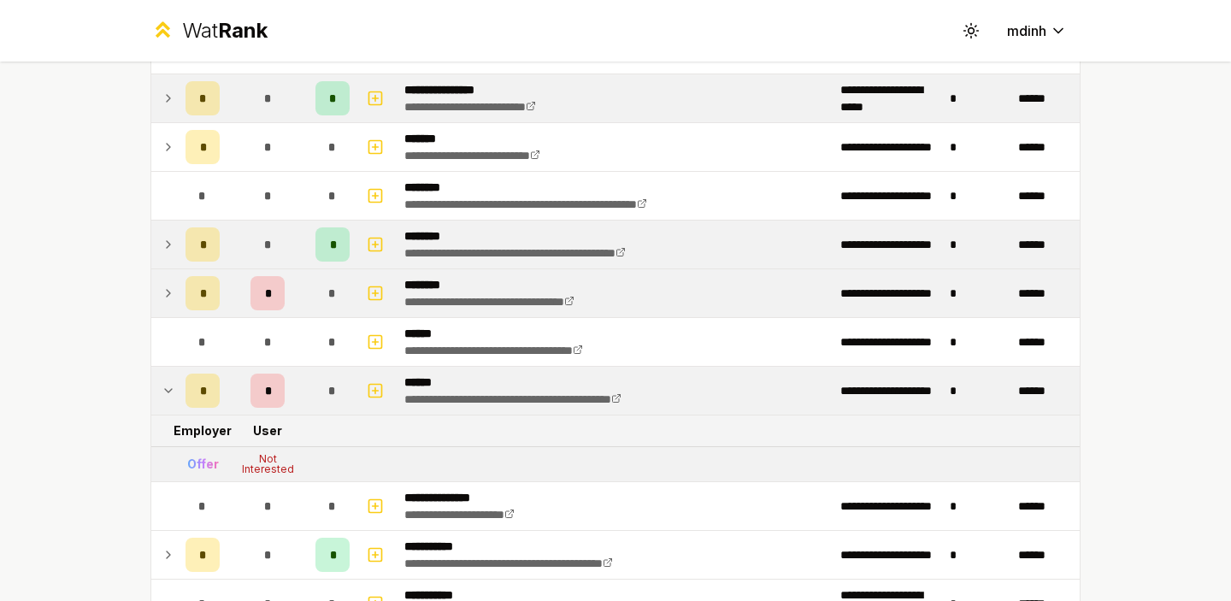
click at [165, 395] on icon at bounding box center [169, 390] width 14 height 21
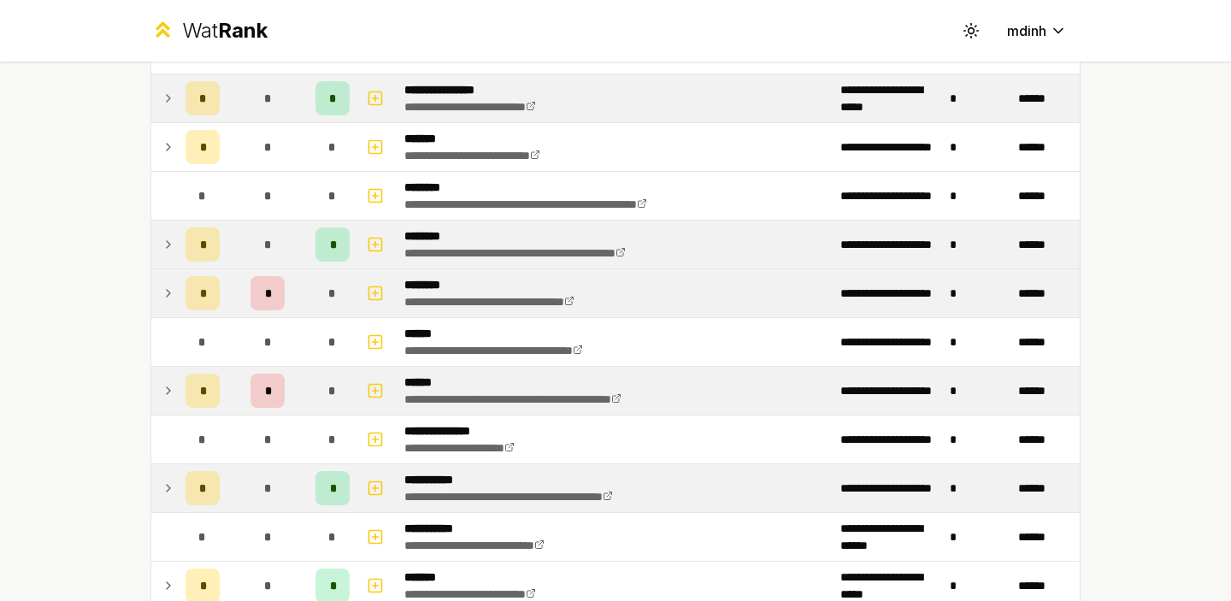
click at [168, 489] on icon at bounding box center [168, 488] width 3 height 7
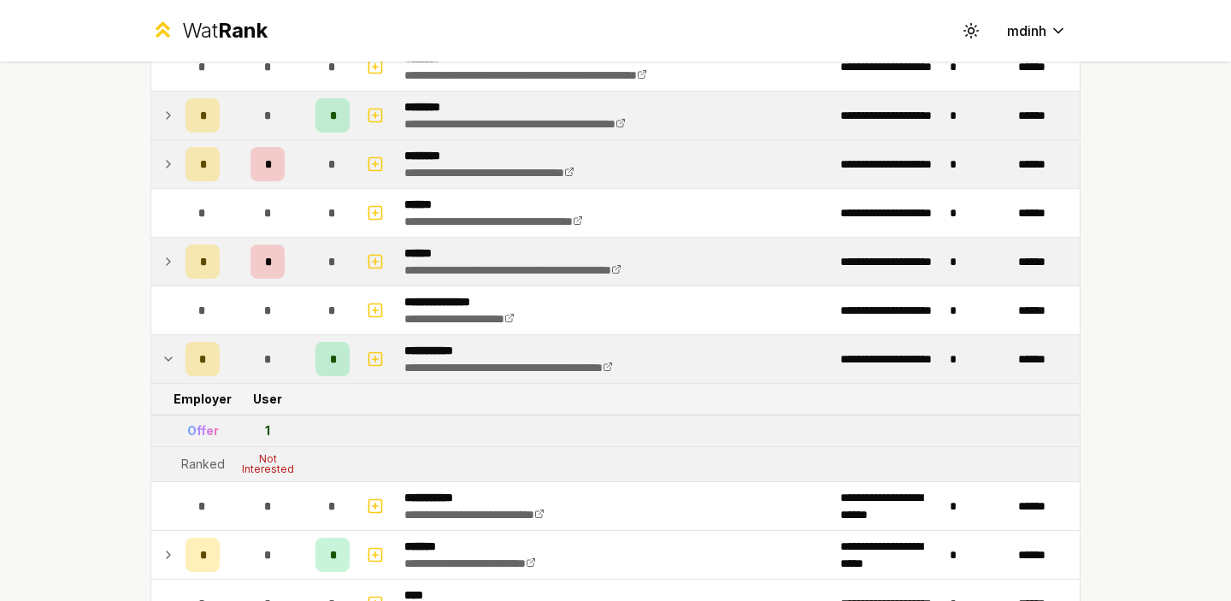
scroll to position [1615, 0]
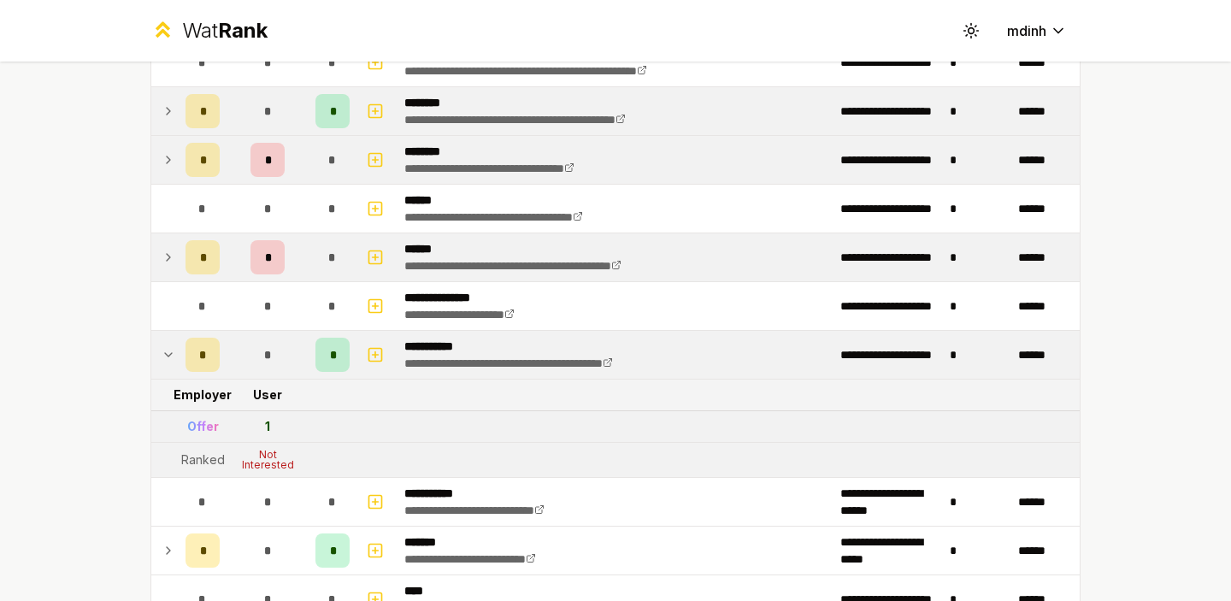
click at [172, 362] on icon at bounding box center [169, 355] width 14 height 21
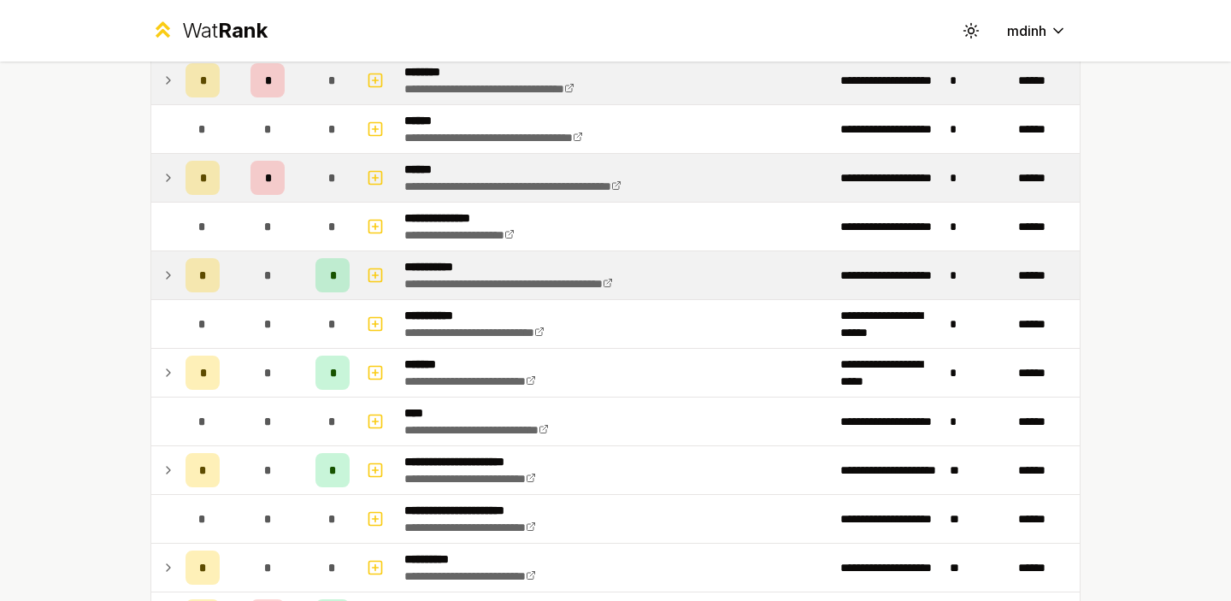
scroll to position [1705, 0]
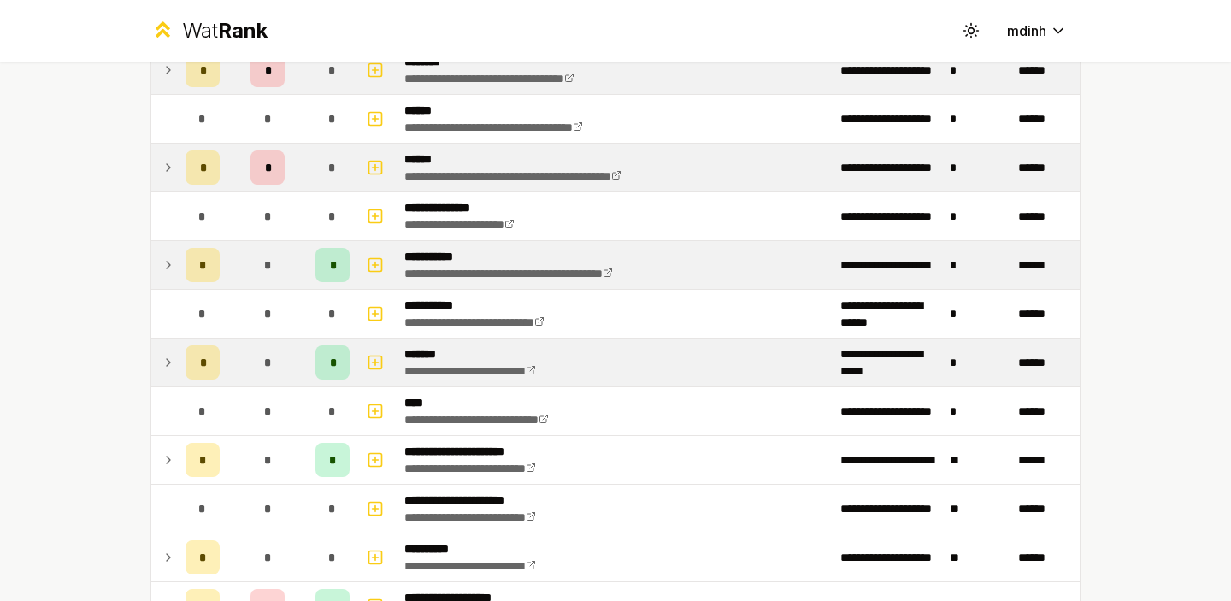
click at [167, 361] on icon at bounding box center [169, 362] width 14 height 21
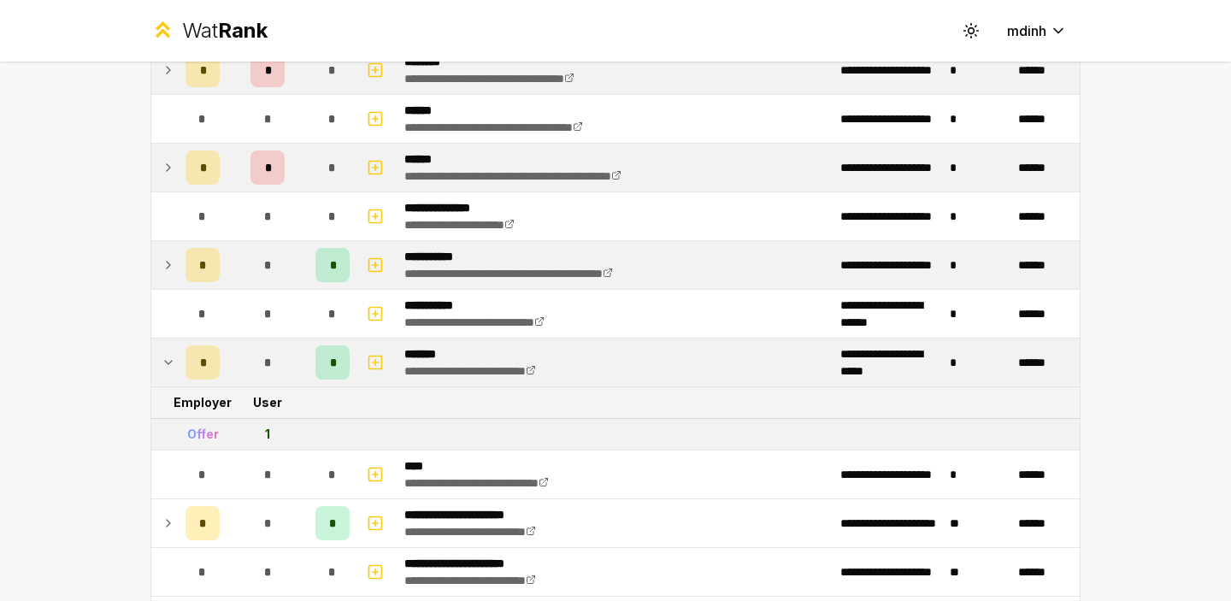
click at [167, 361] on icon at bounding box center [169, 362] width 14 height 21
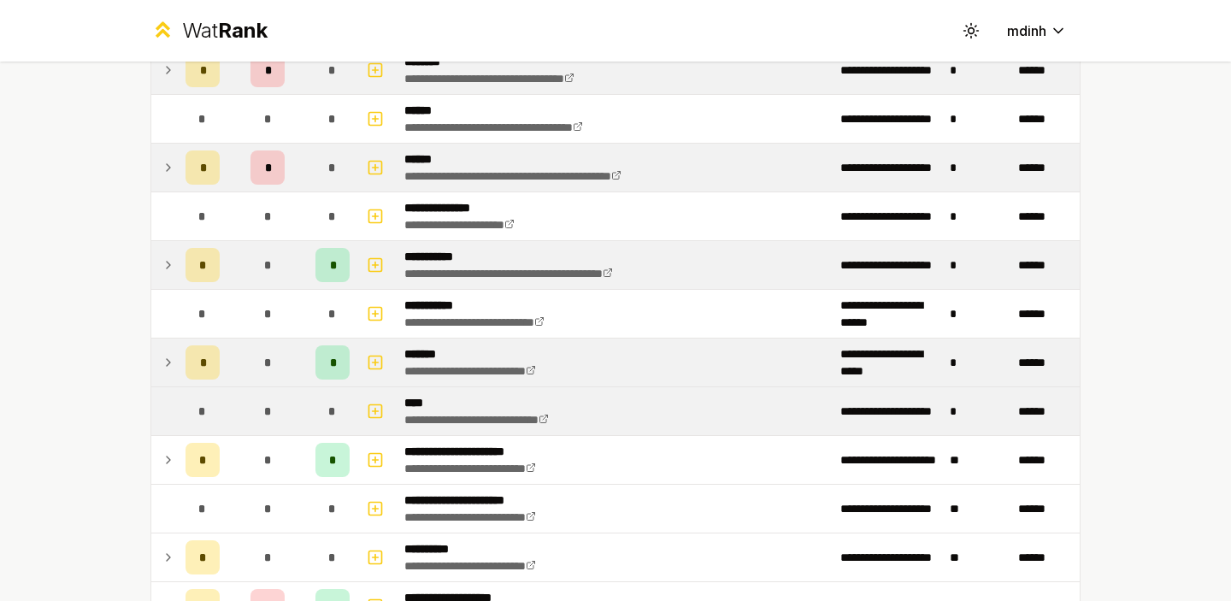
scroll to position [1817, 0]
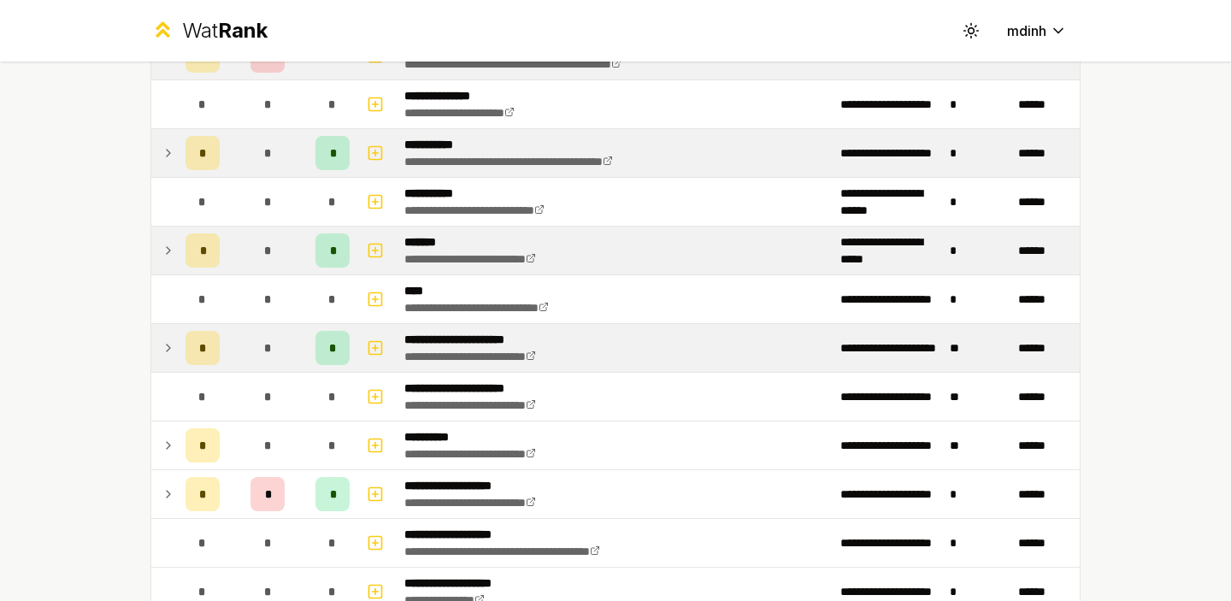
click at [172, 345] on icon at bounding box center [169, 348] width 14 height 21
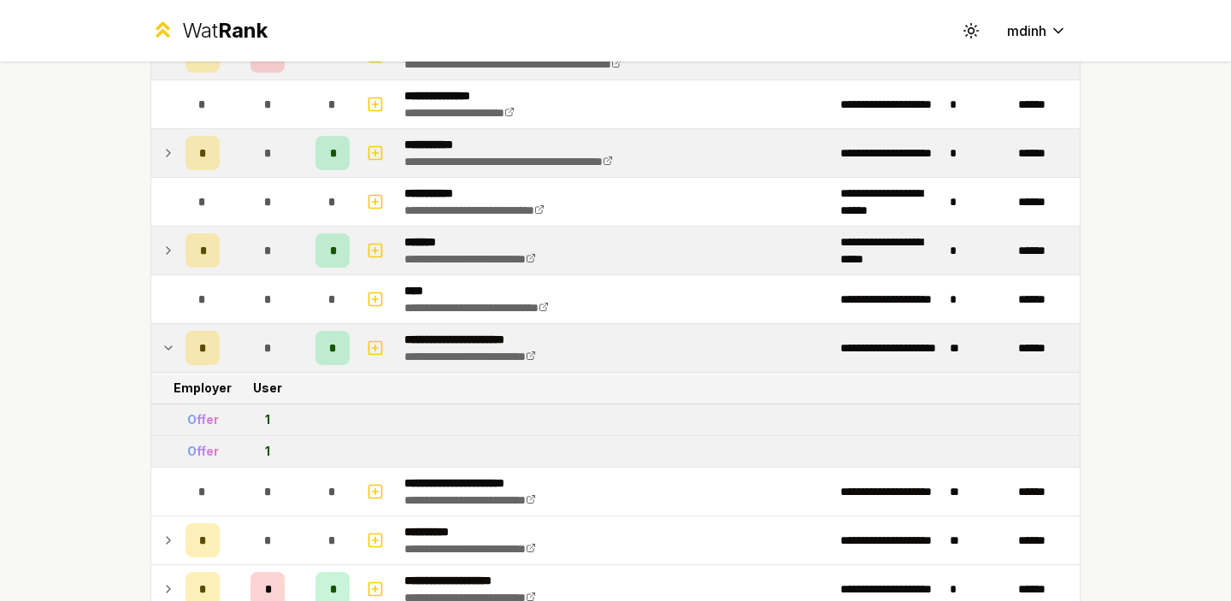
click at [172, 345] on icon at bounding box center [169, 348] width 14 height 21
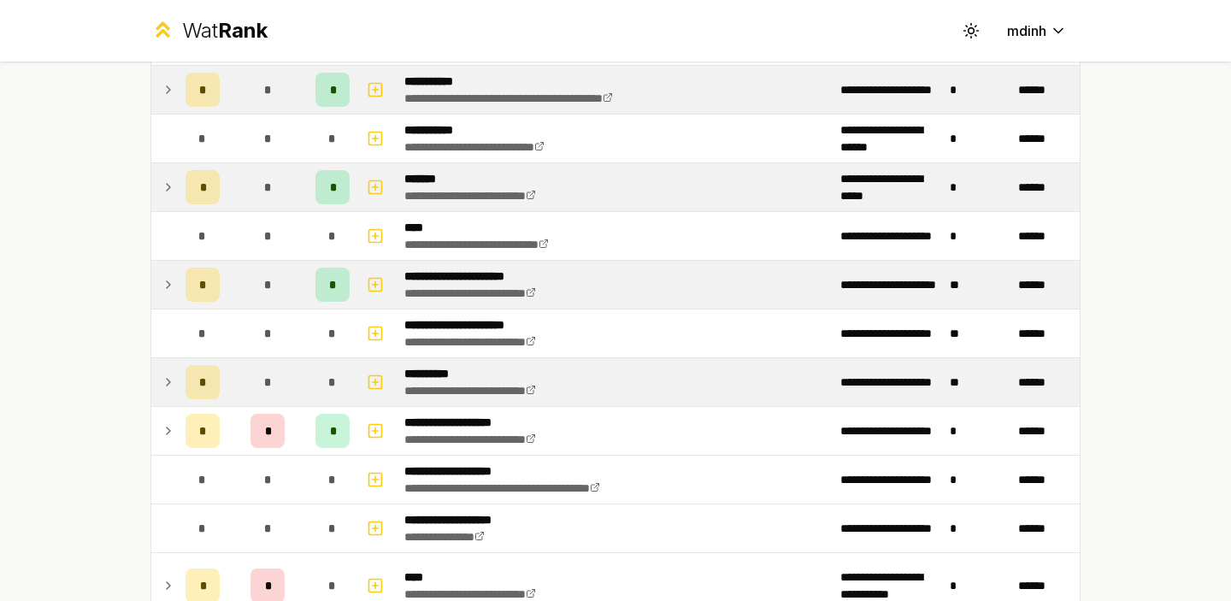
scroll to position [1895, 0]
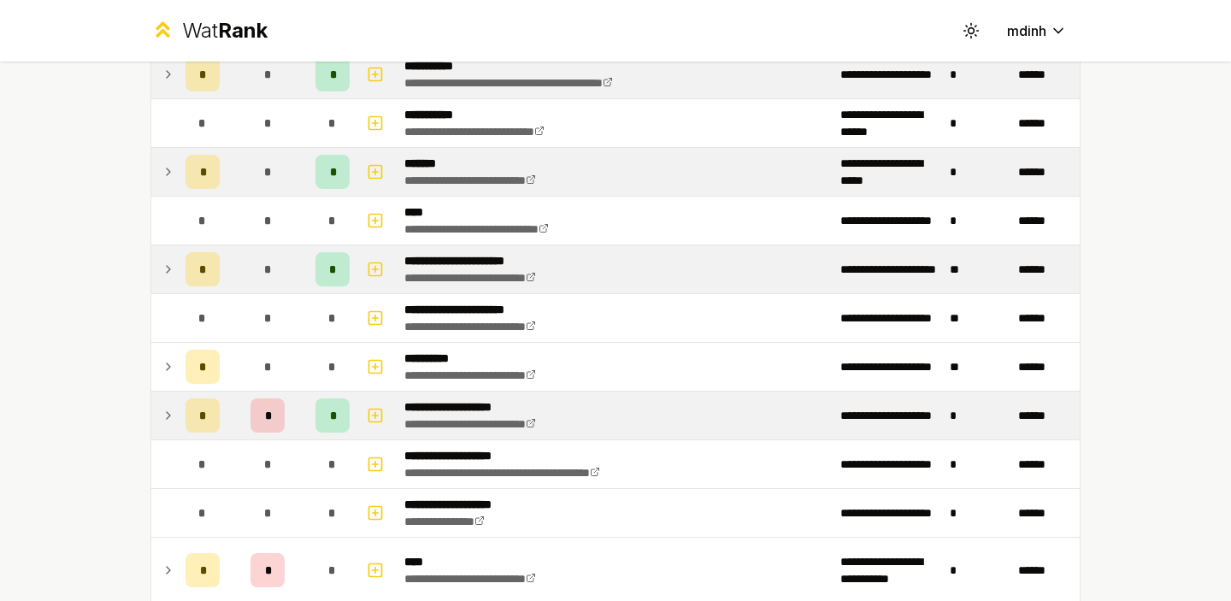
click at [166, 411] on icon at bounding box center [169, 415] width 14 height 21
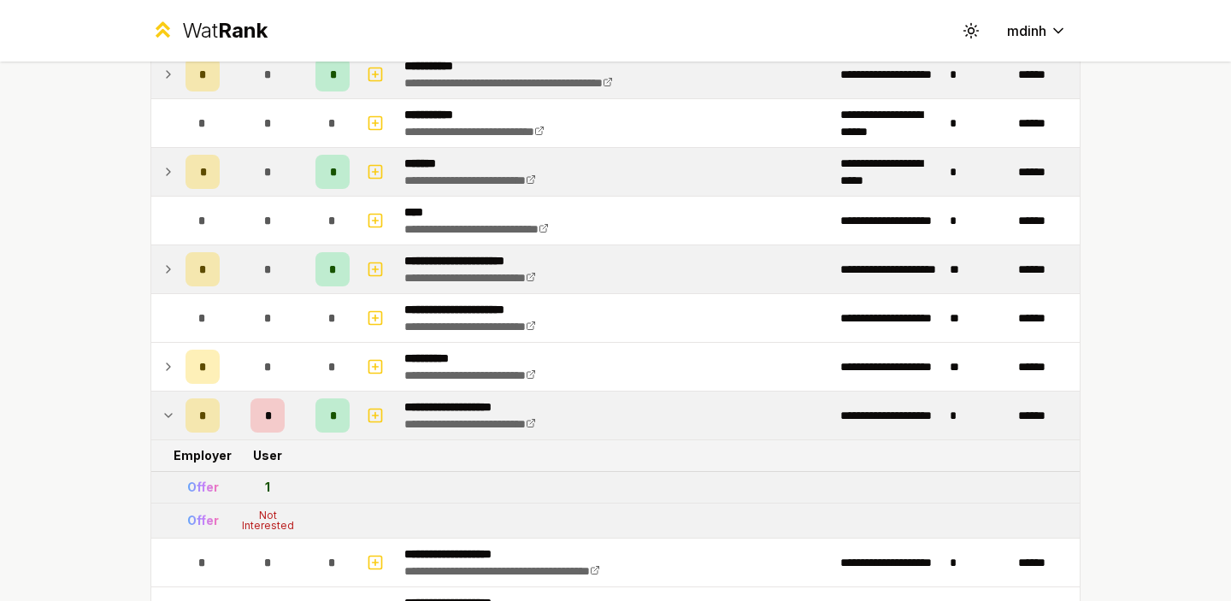
click at [166, 411] on icon at bounding box center [169, 415] width 14 height 21
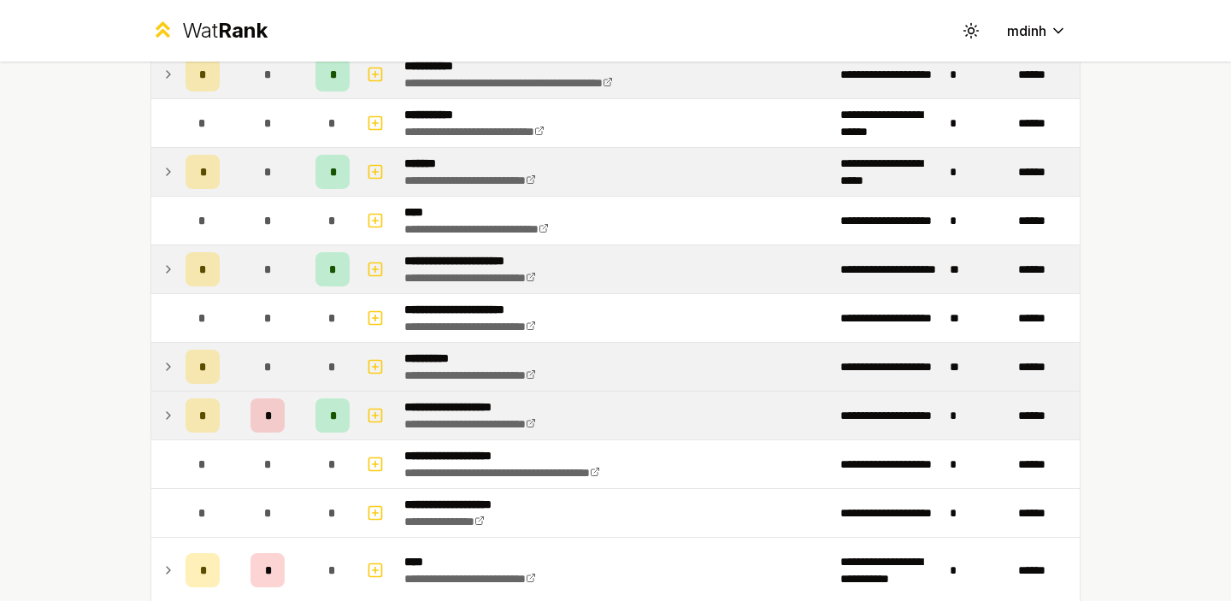
click at [171, 373] on icon at bounding box center [169, 367] width 14 height 21
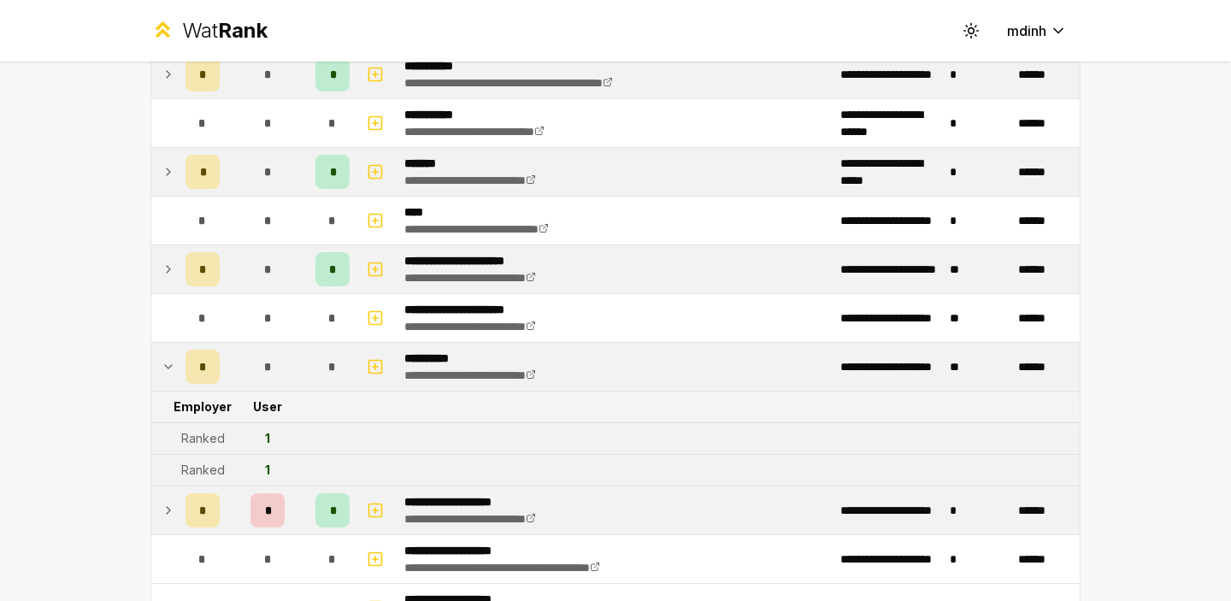
click at [171, 373] on icon at bounding box center [169, 367] width 14 height 21
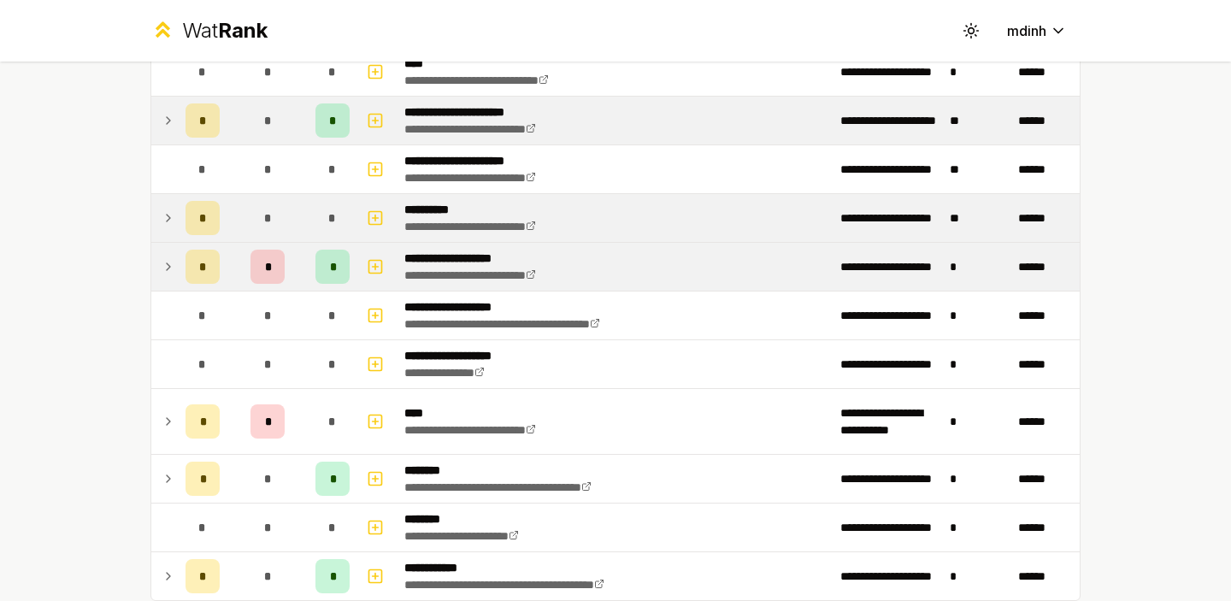
scroll to position [2126, 0]
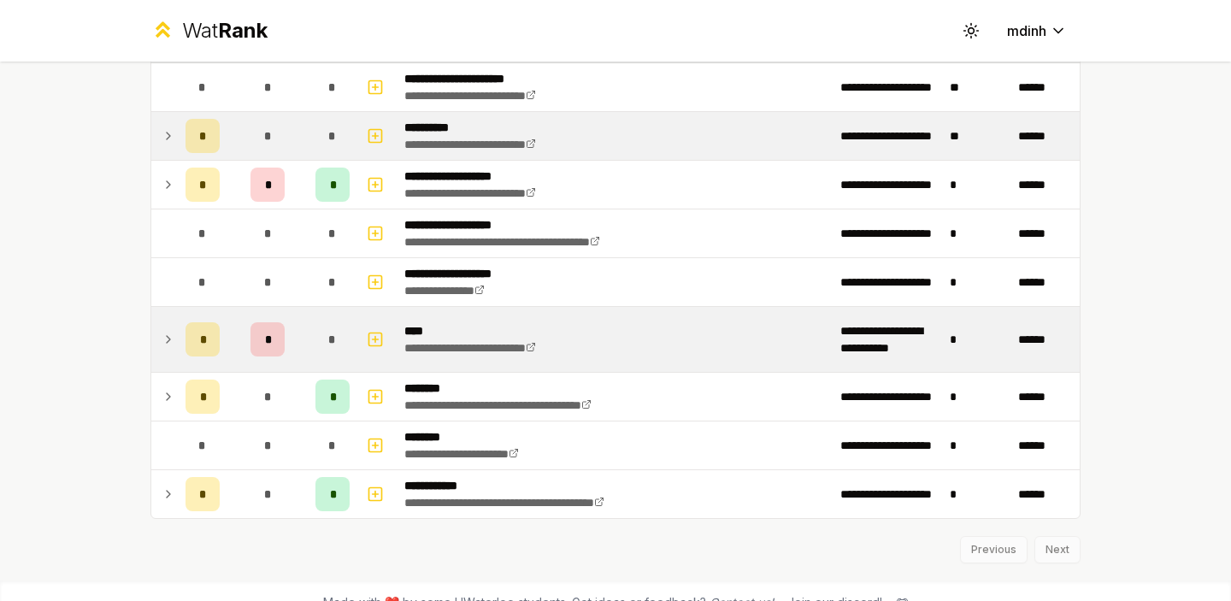
click at [174, 342] on icon at bounding box center [169, 339] width 14 height 21
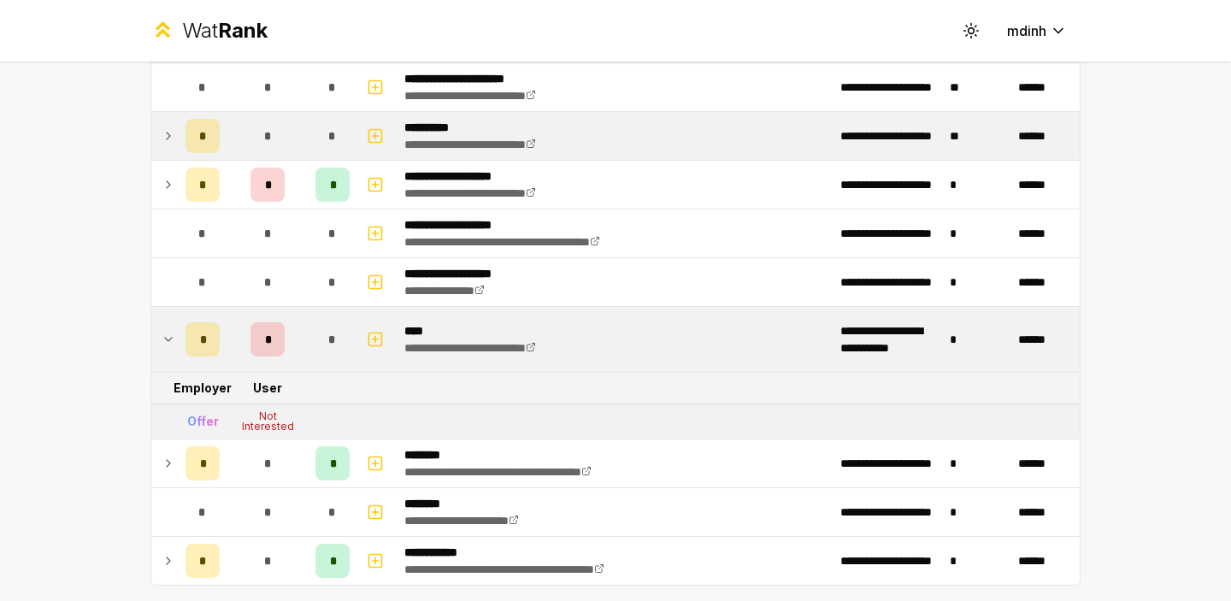
click at [174, 342] on icon at bounding box center [169, 339] width 14 height 21
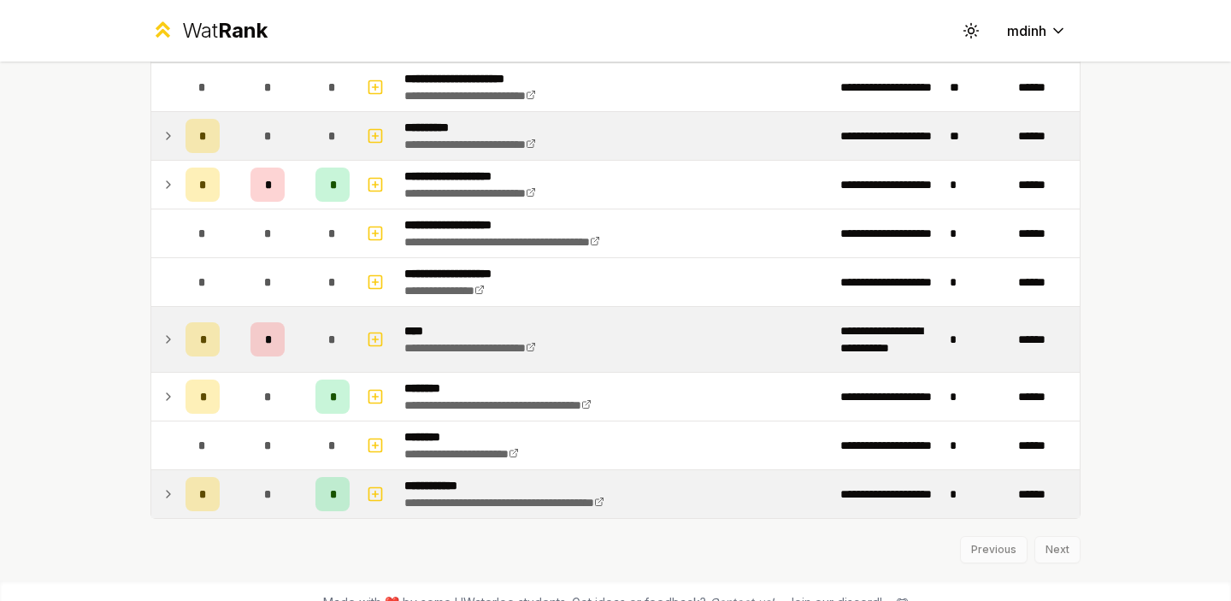
click at [168, 492] on icon at bounding box center [168, 494] width 3 height 7
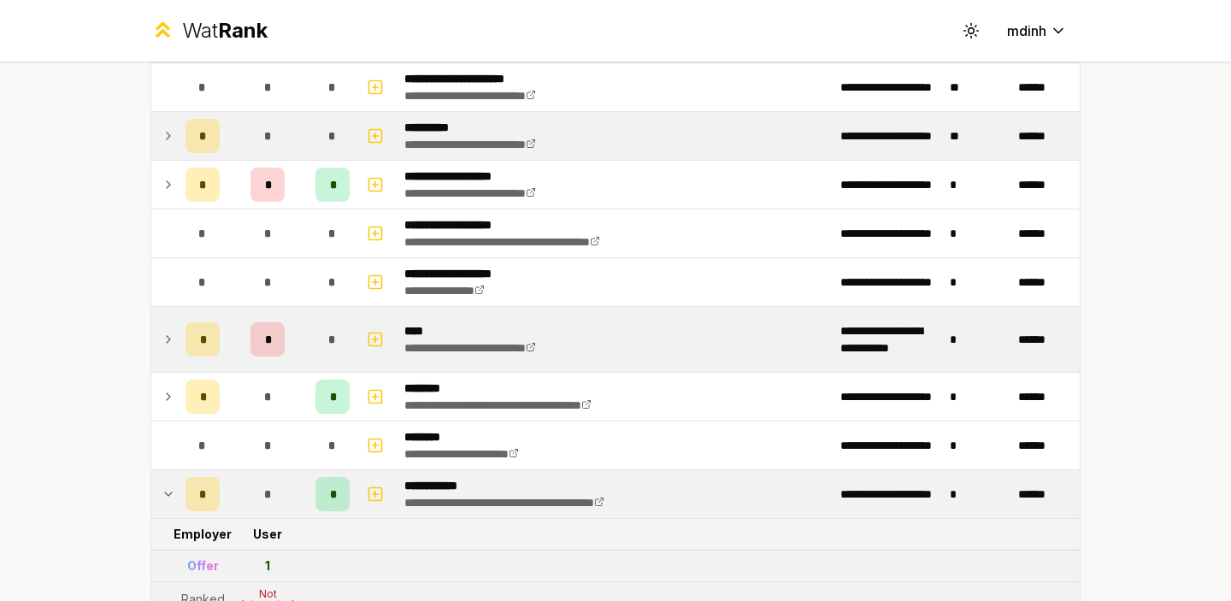
scroll to position [2185, 0]
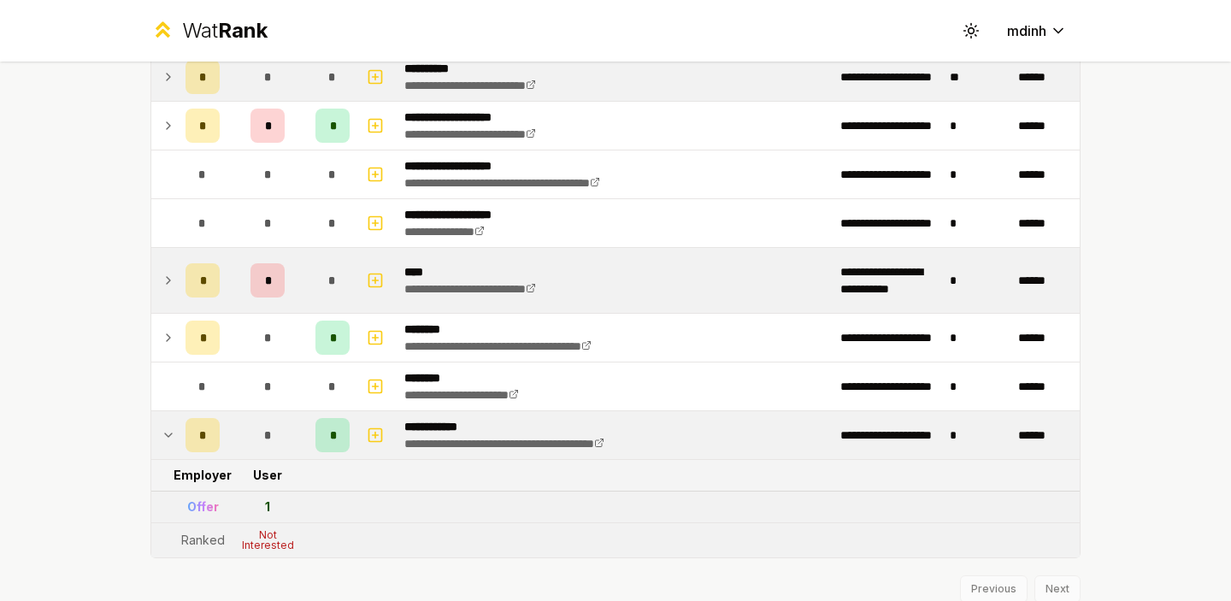
click at [170, 436] on icon at bounding box center [169, 435] width 14 height 21
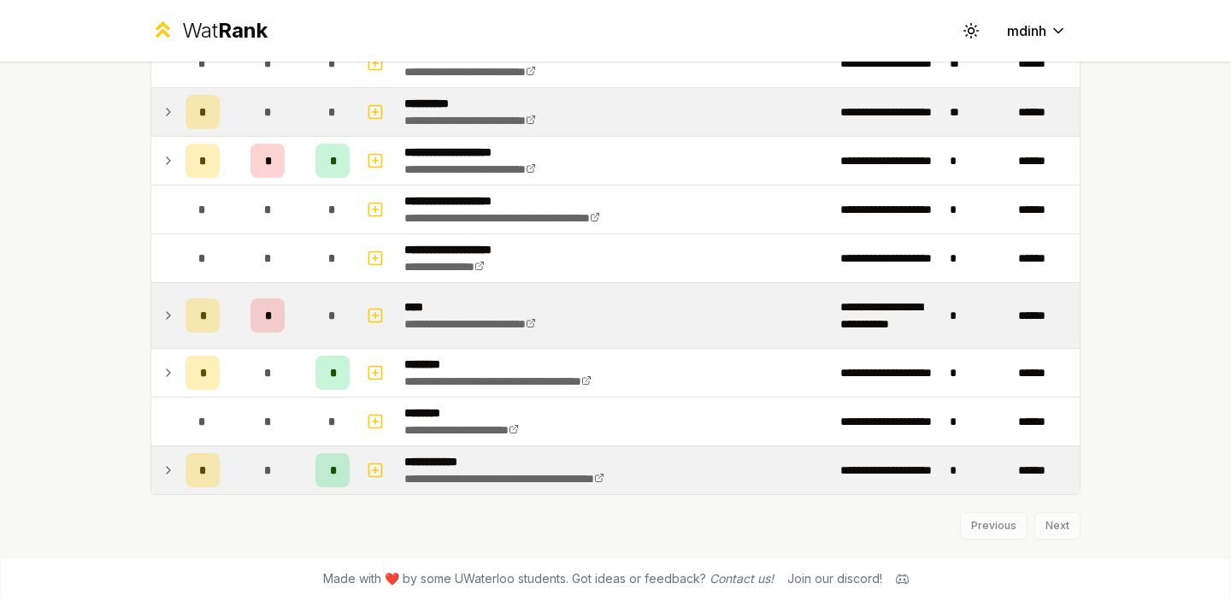
click at [1059, 519] on div "Previous Next" at bounding box center [615, 517] width 930 height 44
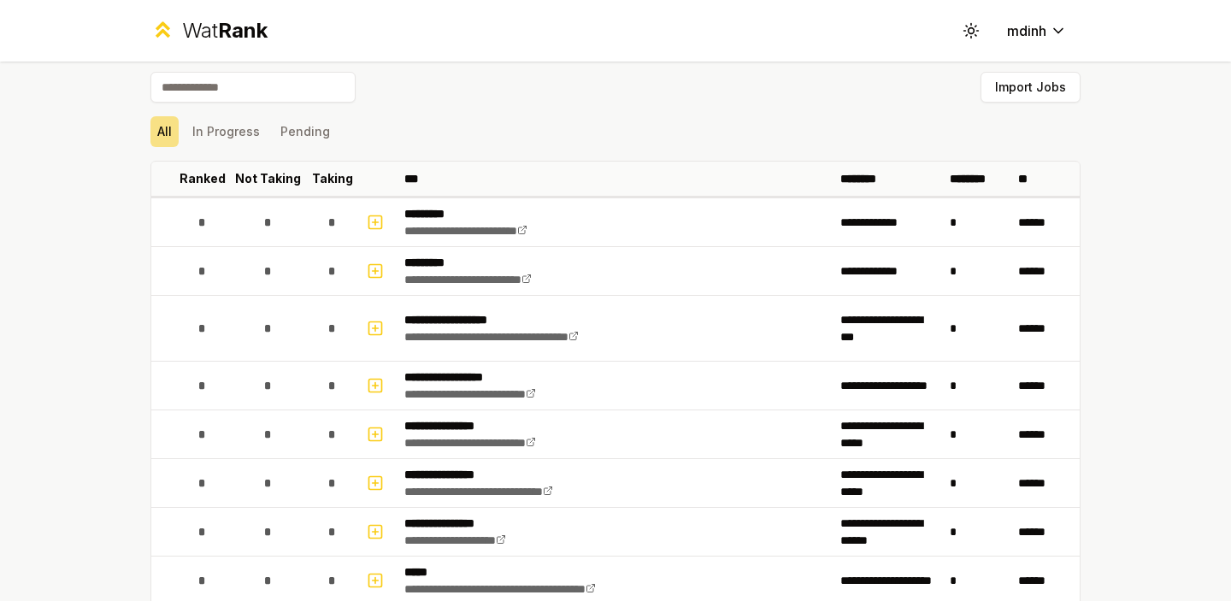
scroll to position [0, 0]
